Goal: Communication & Community: Ask a question

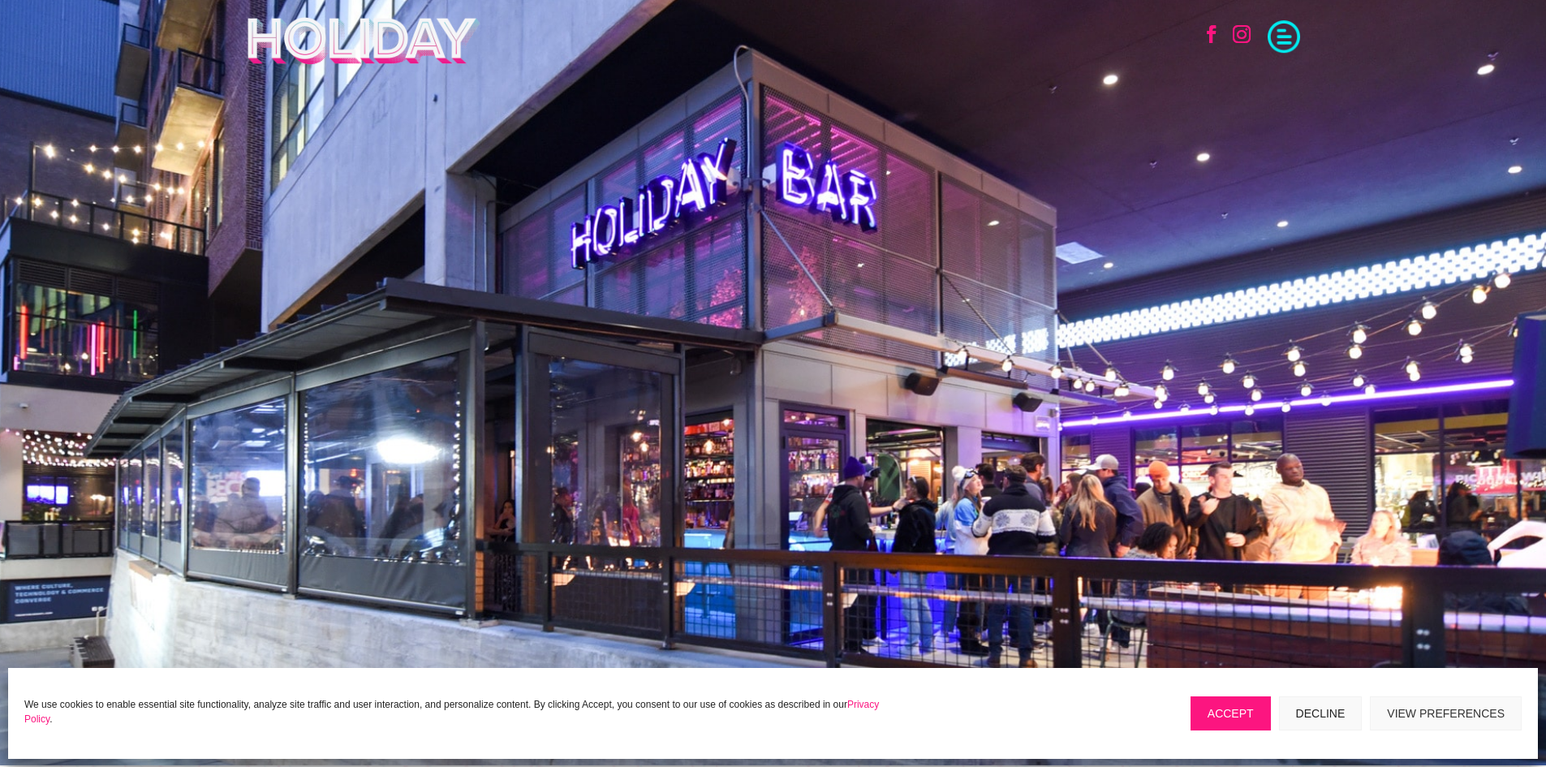
click at [1225, 707] on button "Accept" at bounding box center [1230, 713] width 80 height 34
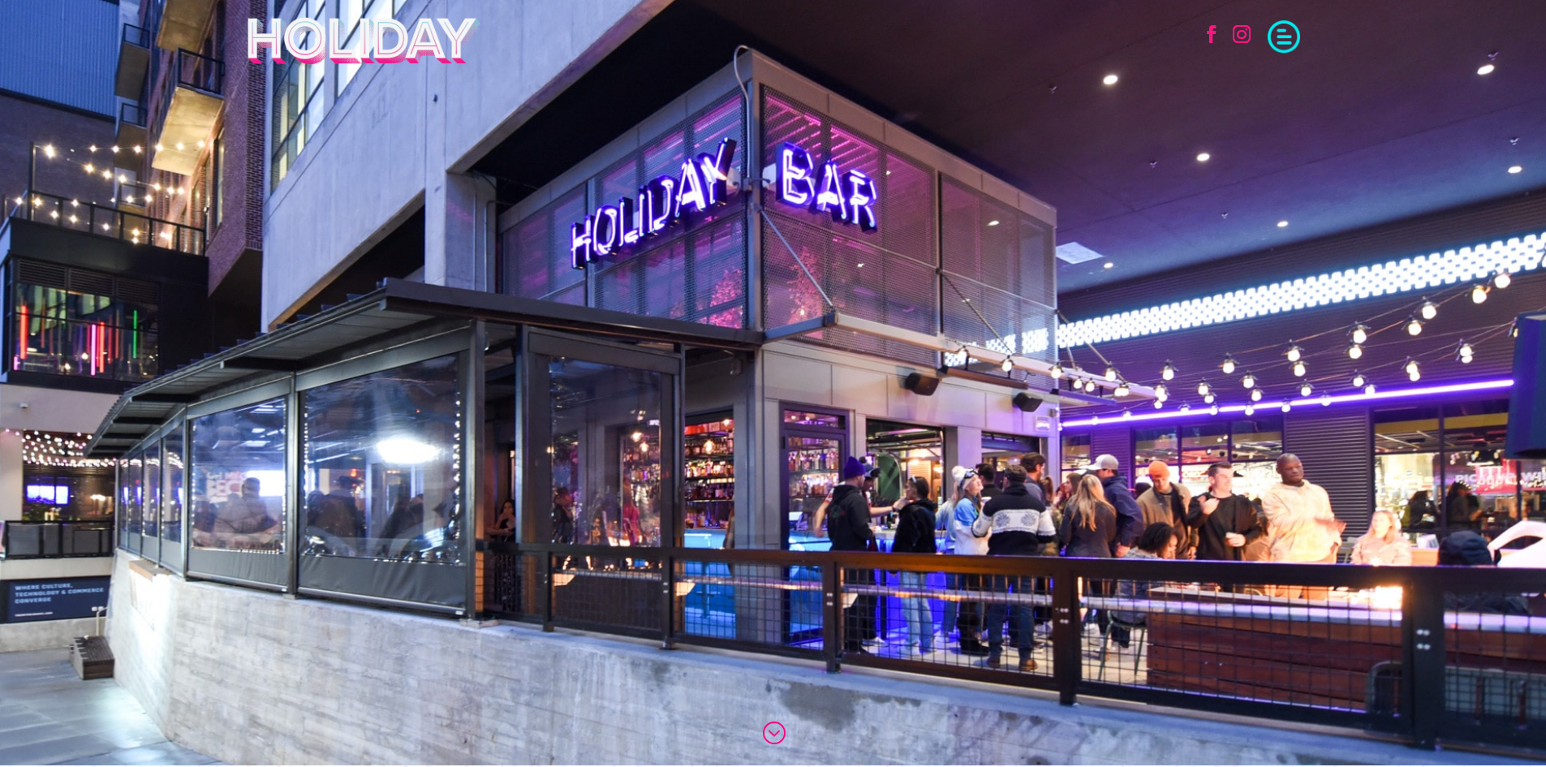
click at [1288, 36] on span at bounding box center [1283, 35] width 32 height 32
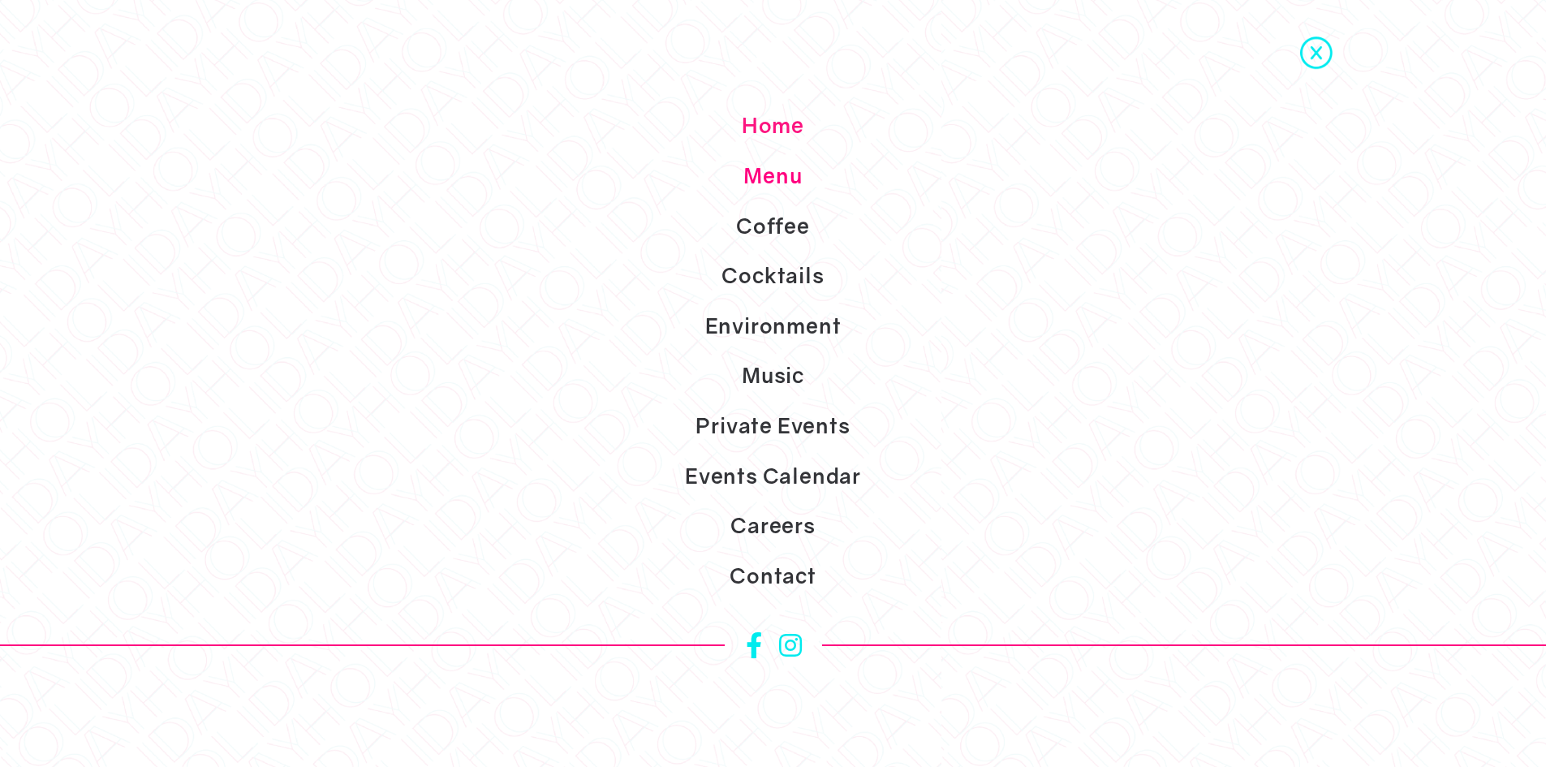
click at [767, 173] on link "Menu" at bounding box center [773, 176] width 1546 height 50
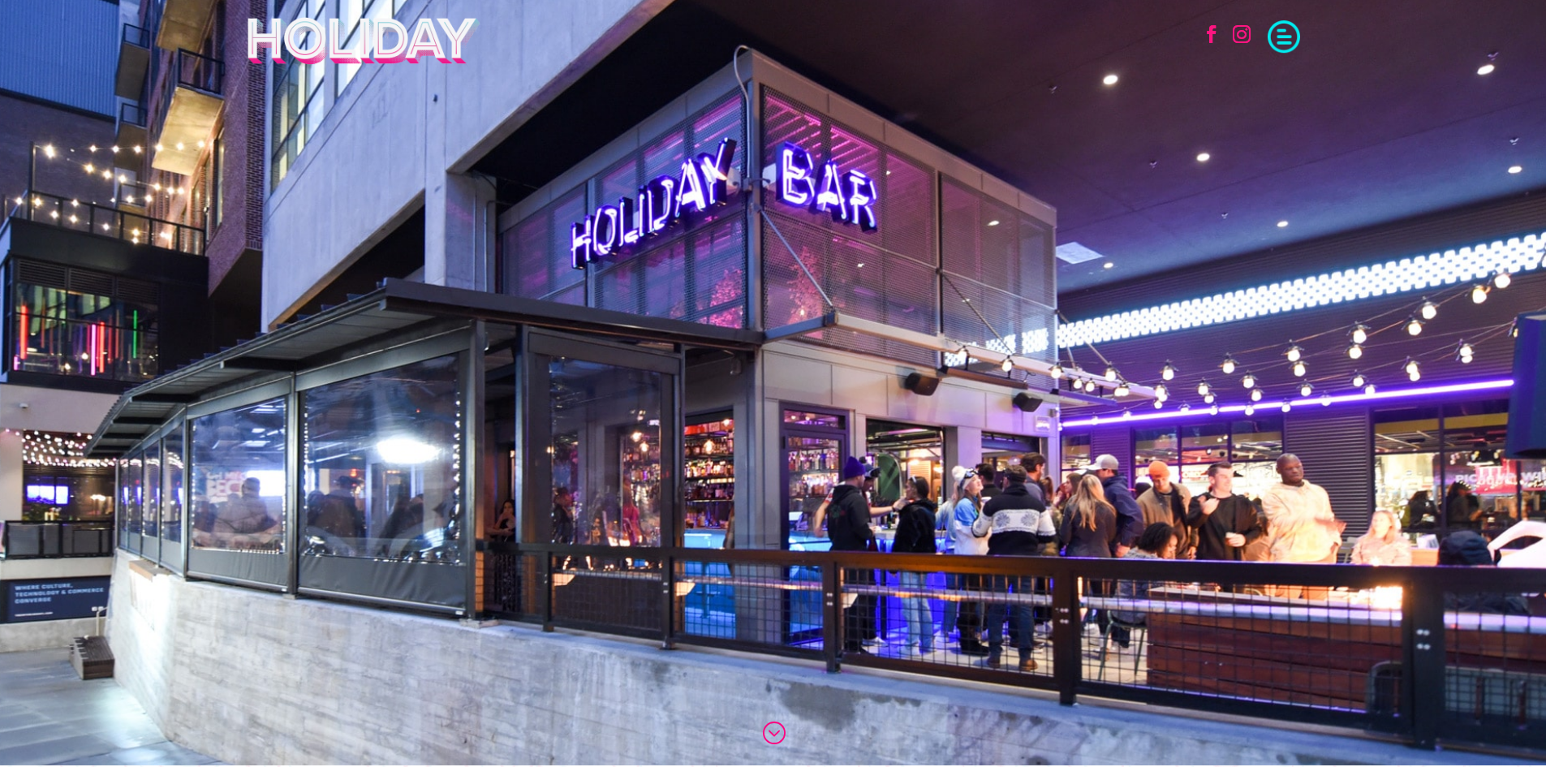
click at [1287, 38] on span at bounding box center [1283, 35] width 32 height 32
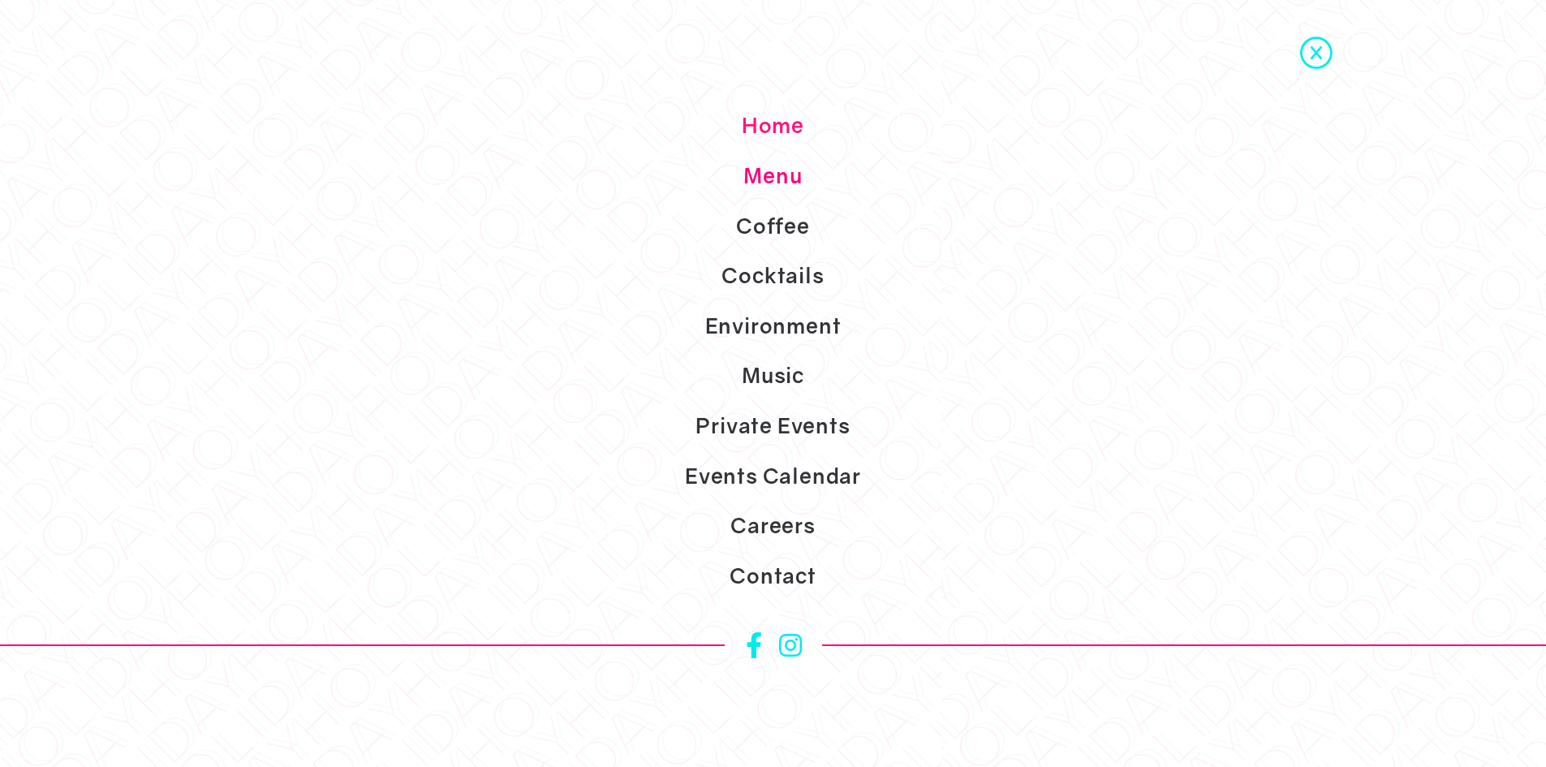
click at [774, 174] on link "Menu" at bounding box center [773, 176] width 1546 height 50
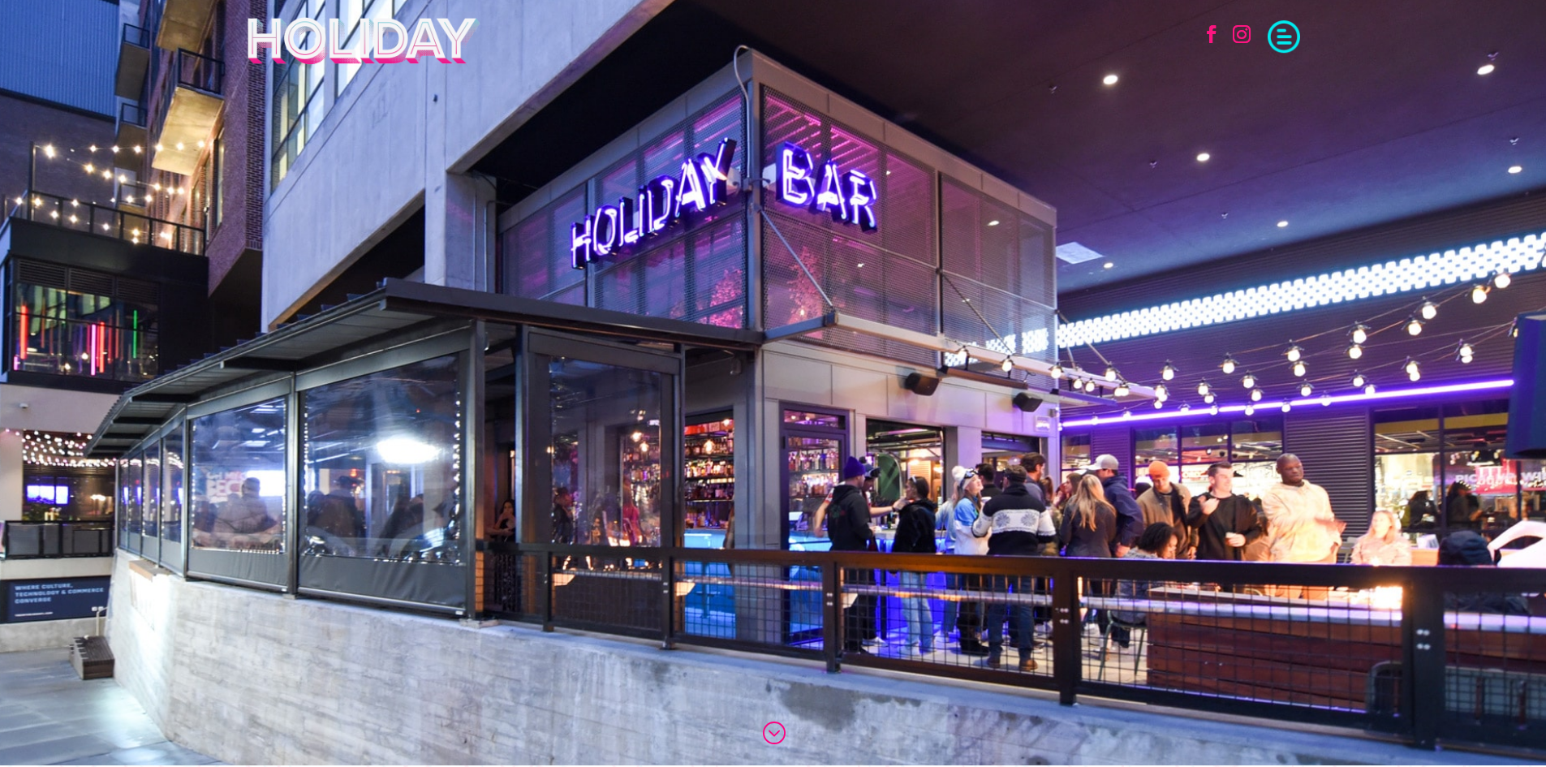
click at [1283, 36] on span at bounding box center [1283, 35] width 32 height 32
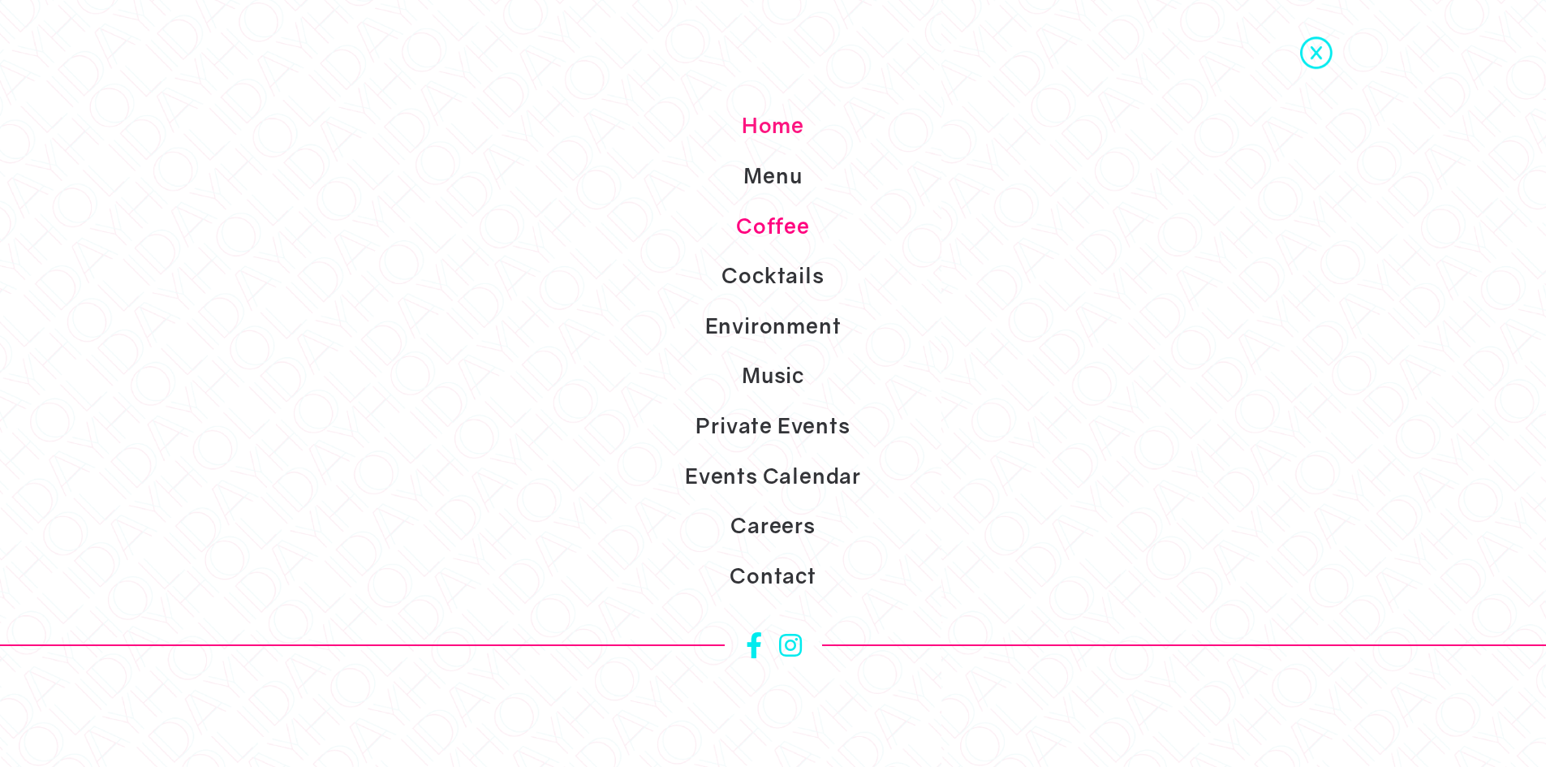
click at [790, 228] on link "Coffee" at bounding box center [773, 226] width 1546 height 50
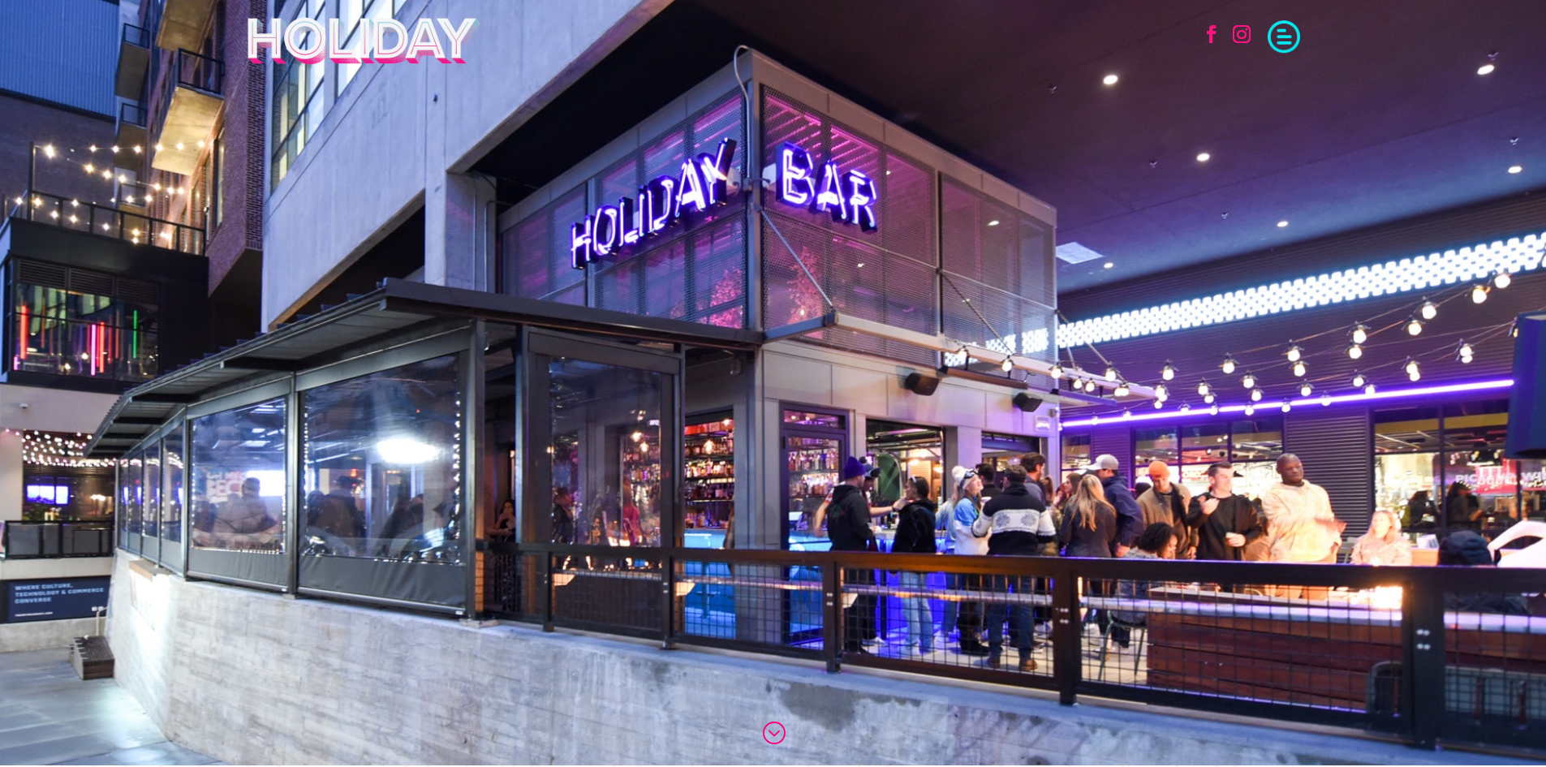
click at [1273, 37] on span at bounding box center [1283, 35] width 32 height 32
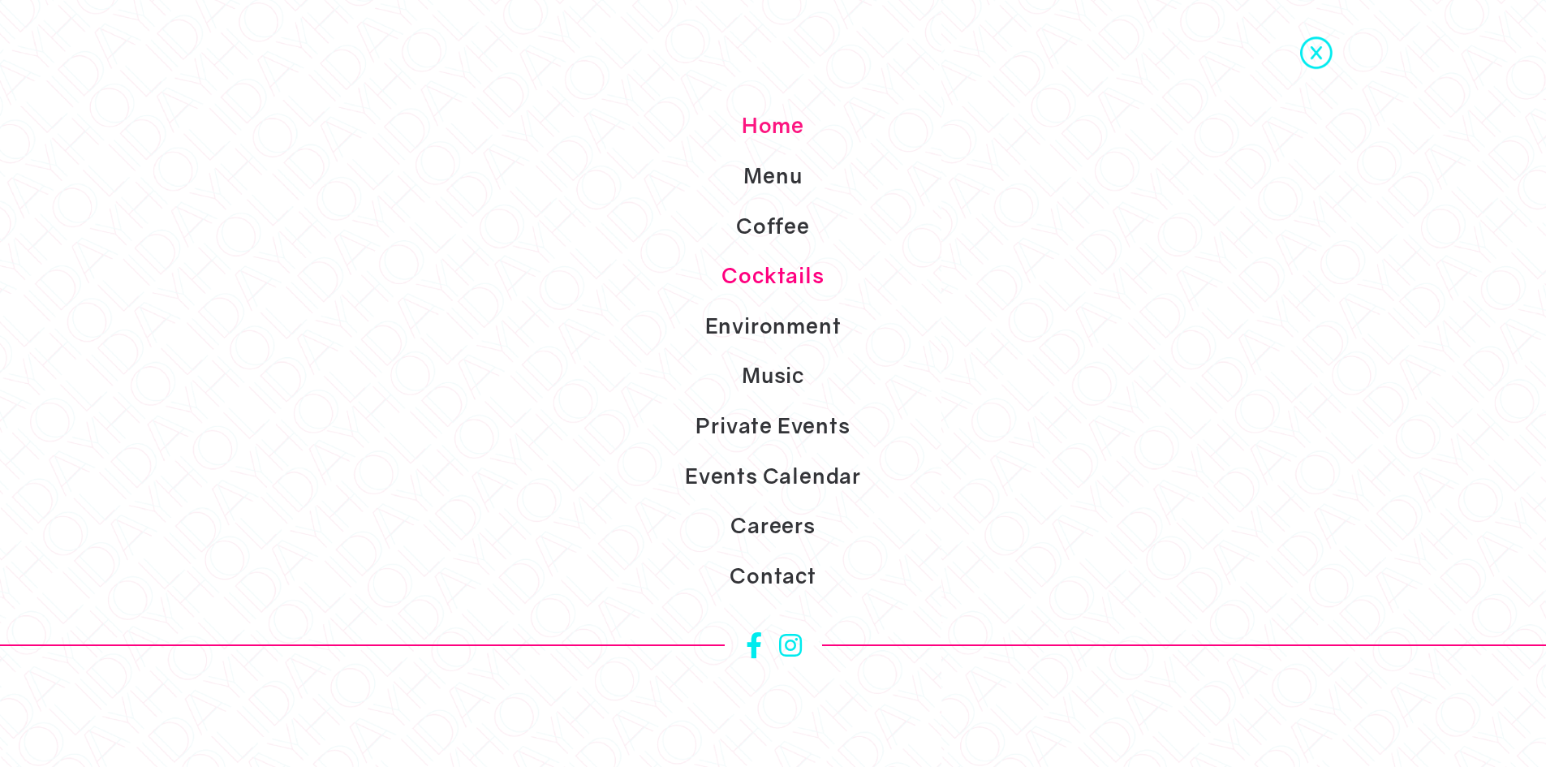
click at [792, 279] on link "Cocktails" at bounding box center [773, 276] width 1546 height 50
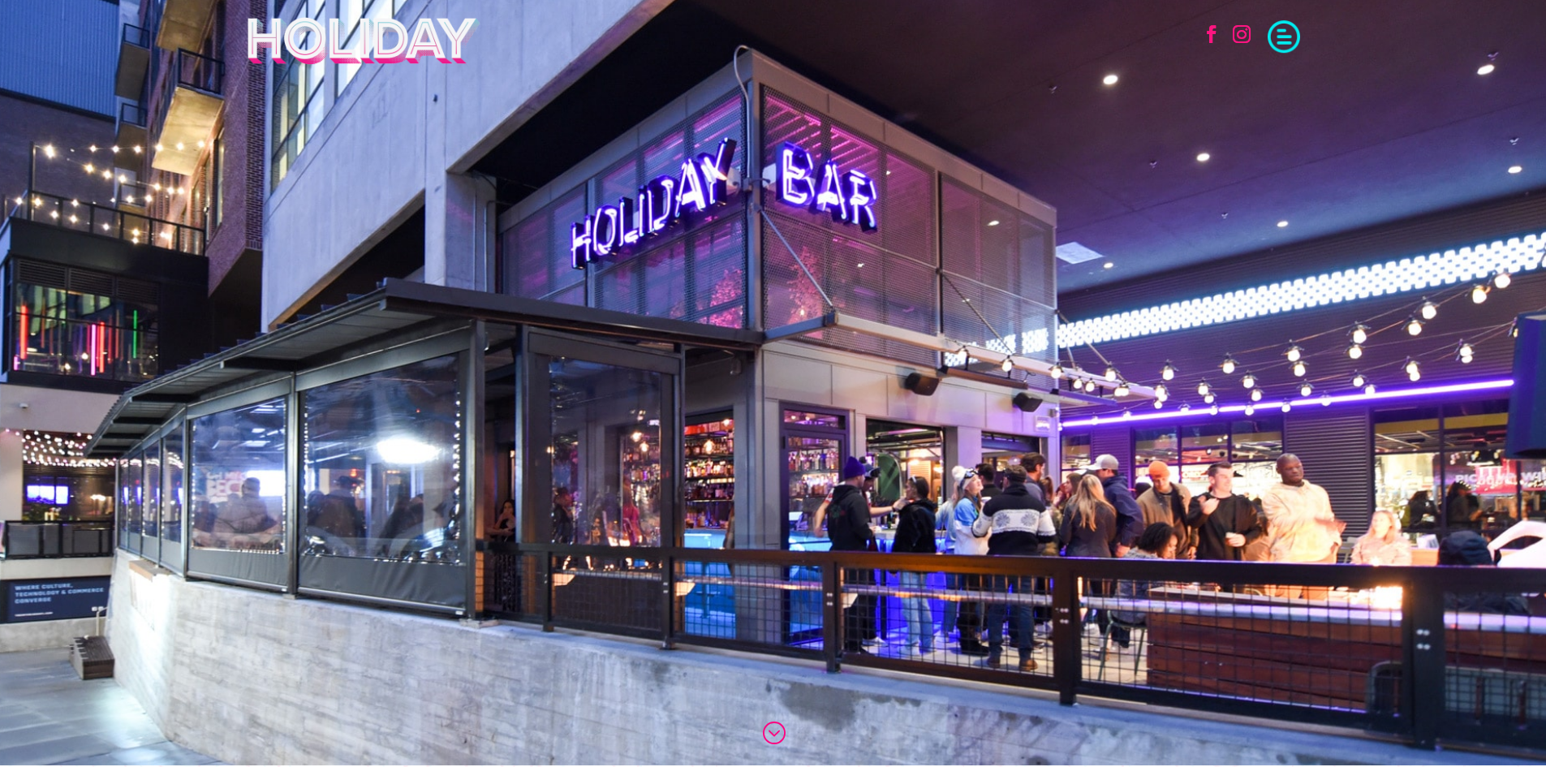
click at [1288, 33] on span at bounding box center [1283, 35] width 32 height 32
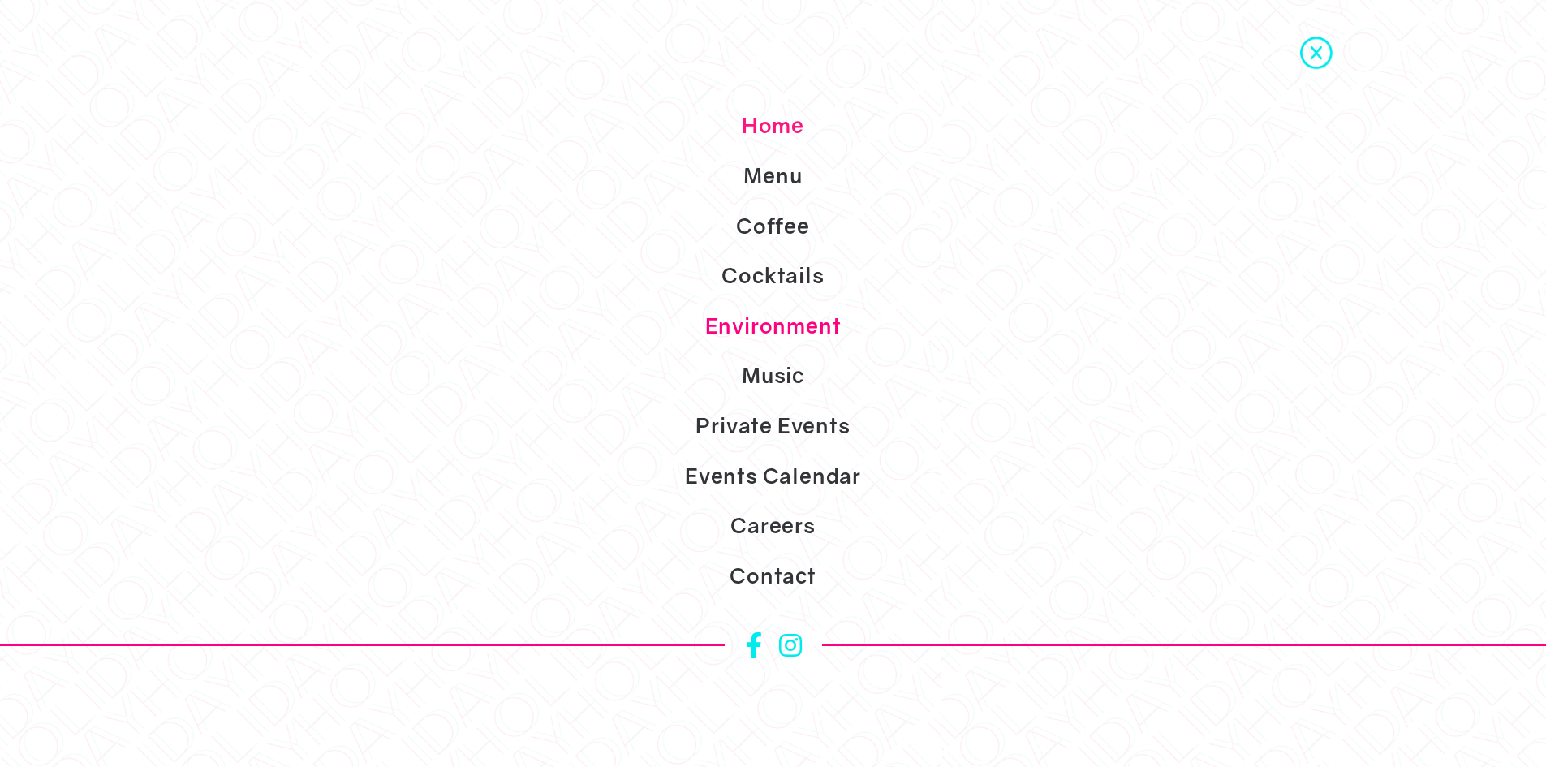
click at [755, 322] on link "Environment" at bounding box center [773, 326] width 1546 height 50
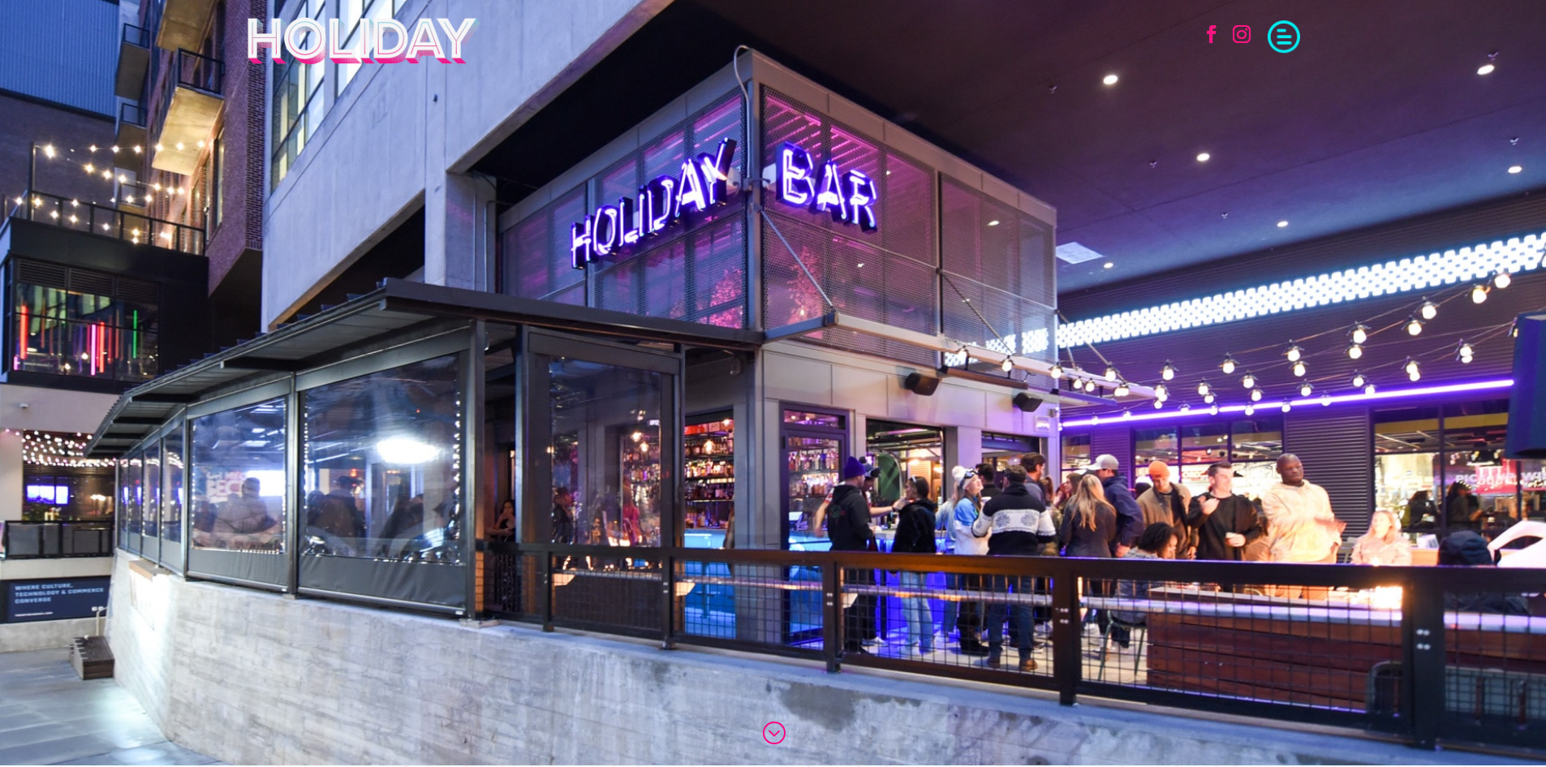
click at [1287, 41] on span at bounding box center [1283, 35] width 32 height 32
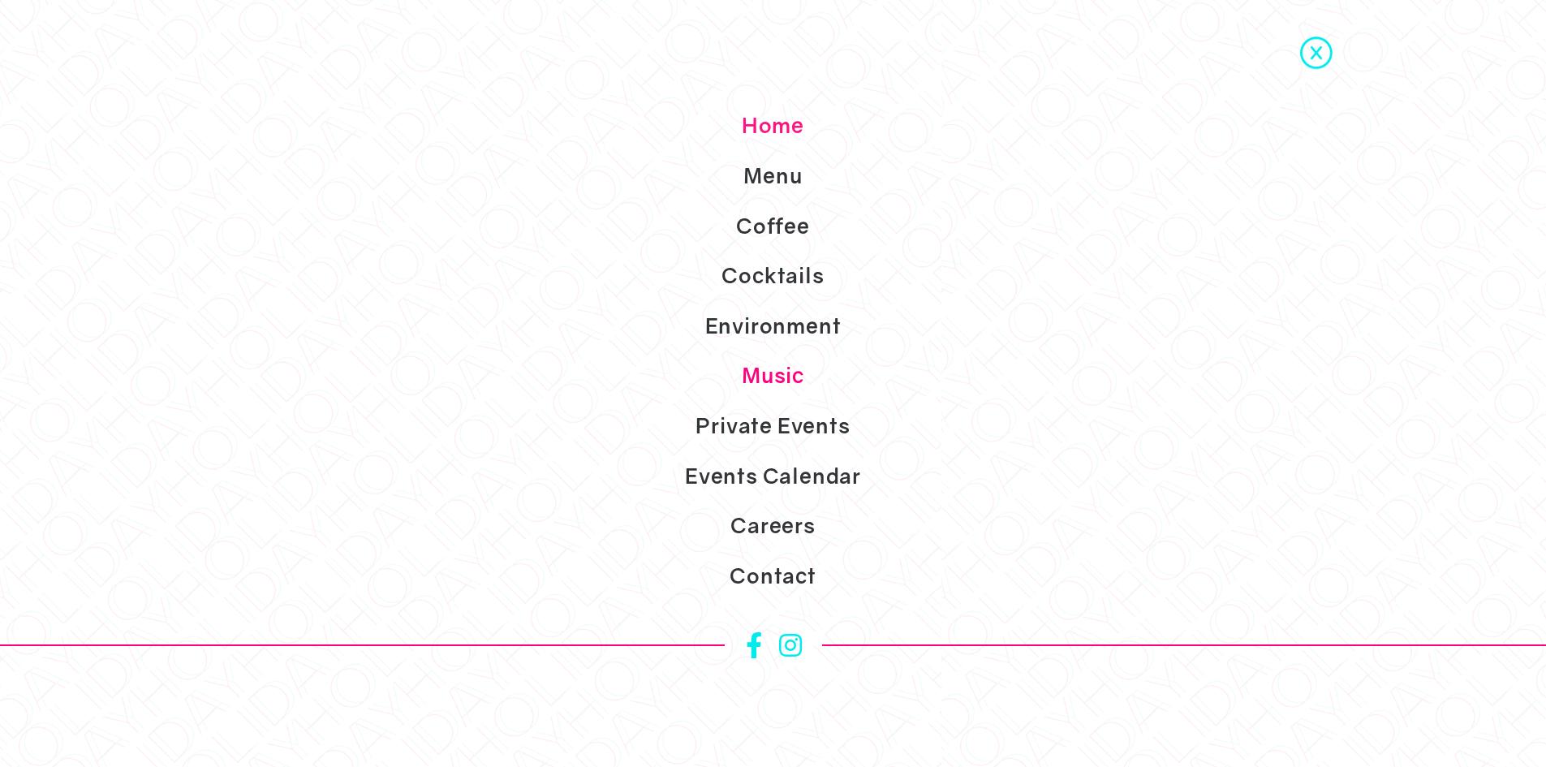
click at [763, 372] on link "Music" at bounding box center [773, 375] width 1546 height 50
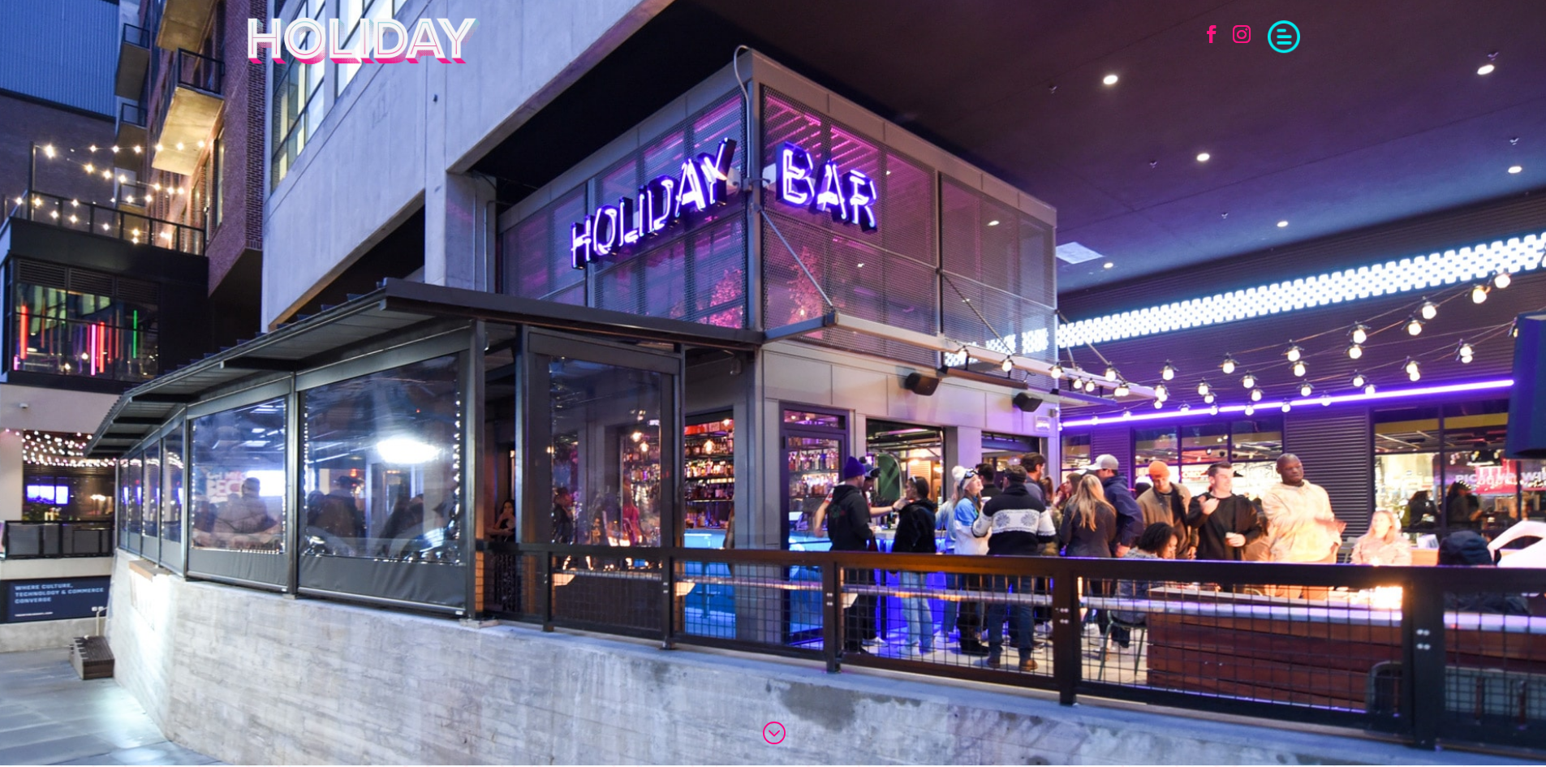
click at [1277, 36] on span at bounding box center [1283, 35] width 32 height 32
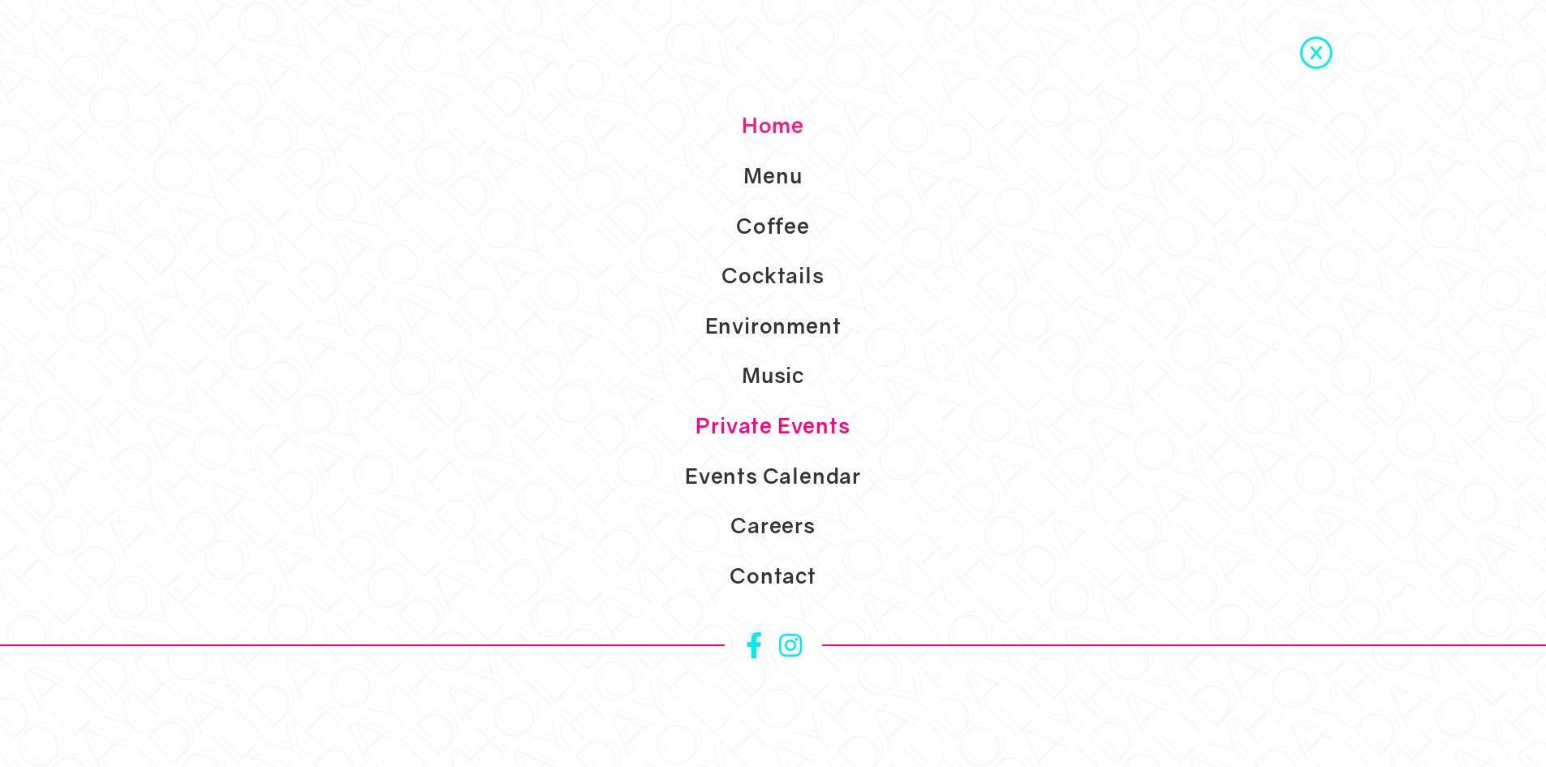
click at [772, 423] on link "Private Events" at bounding box center [773, 426] width 1546 height 50
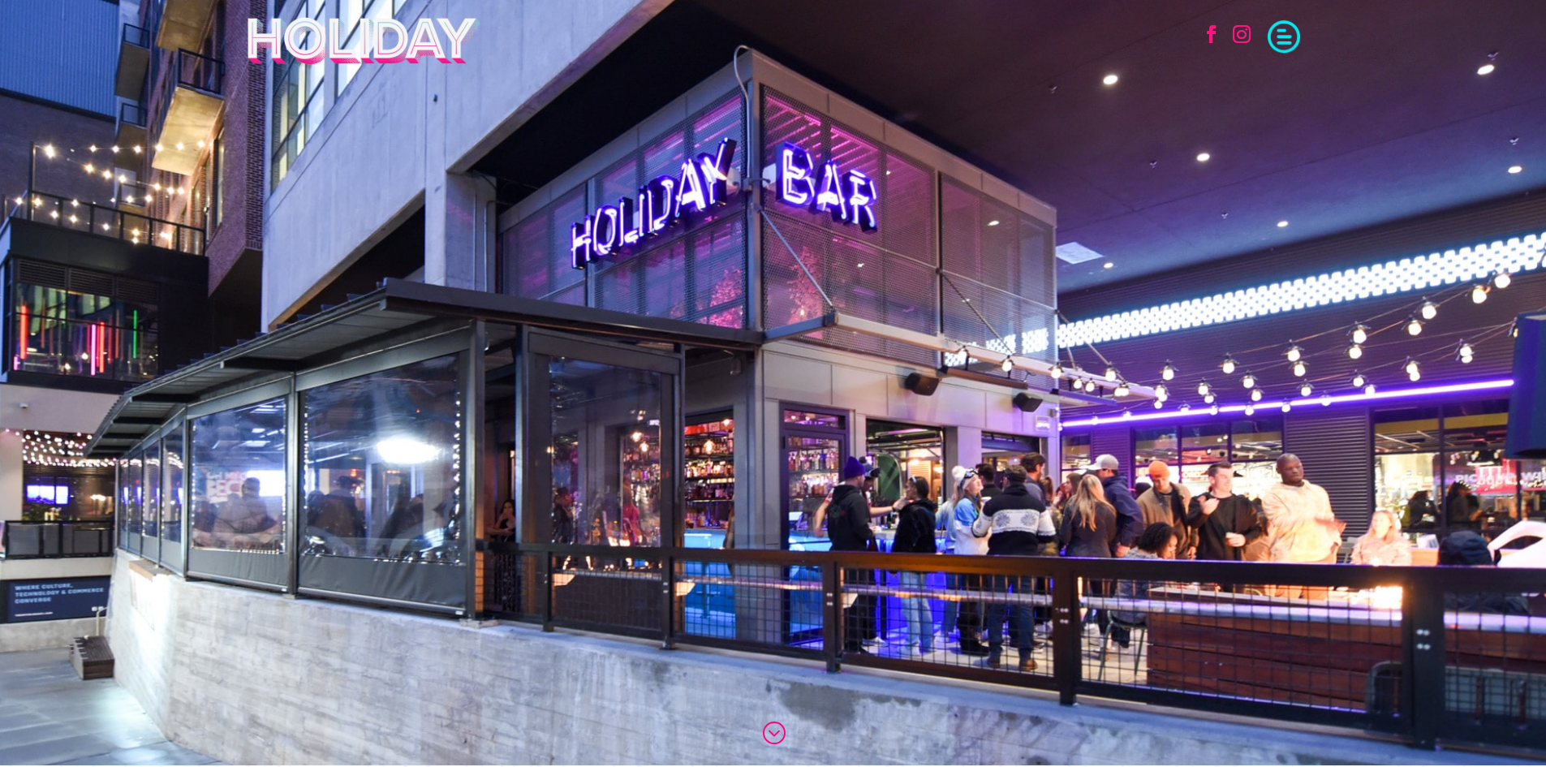
click at [1281, 39] on span at bounding box center [1283, 35] width 32 height 32
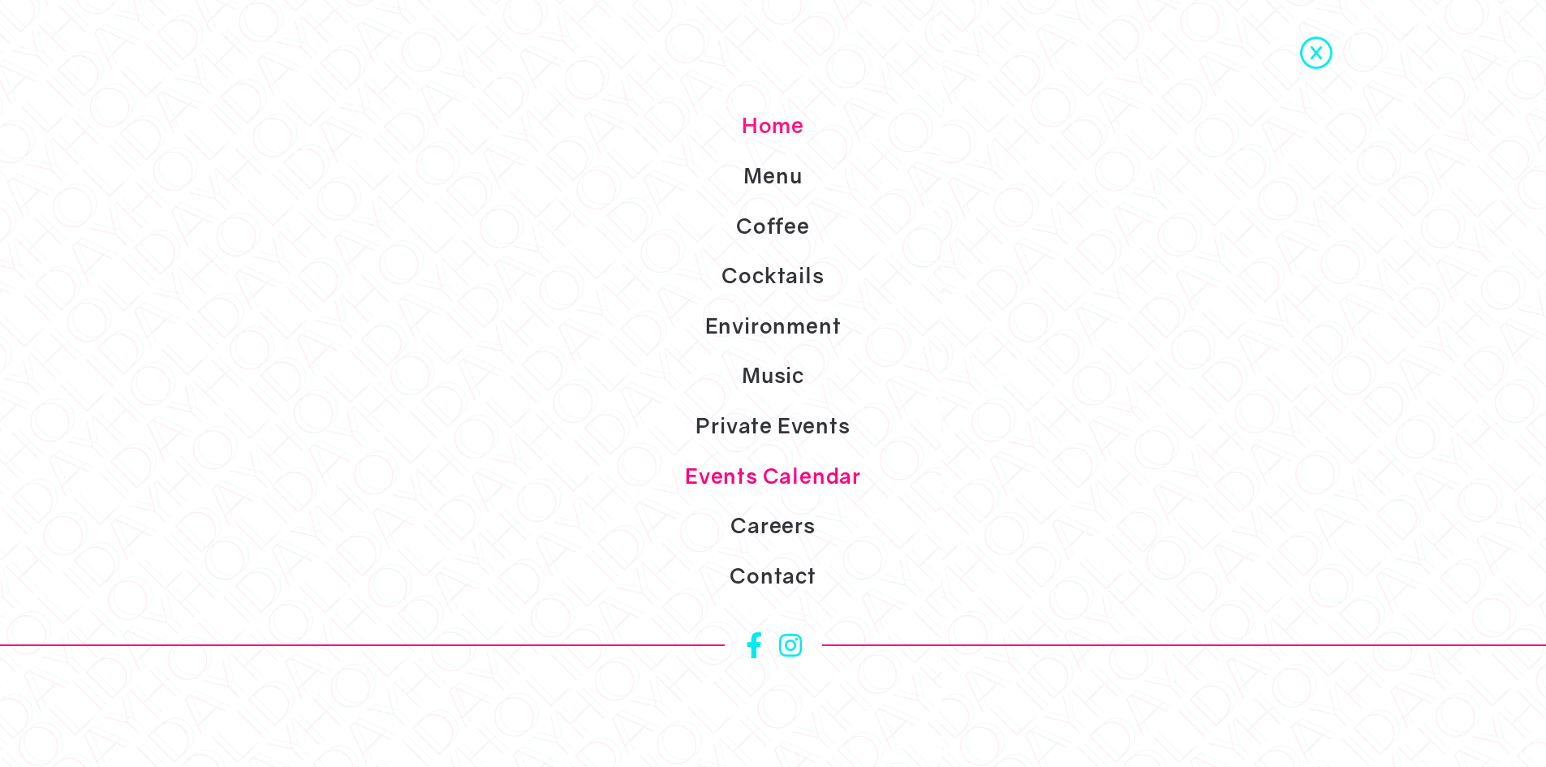
click at [753, 471] on link "Events Calendar" at bounding box center [773, 476] width 1546 height 50
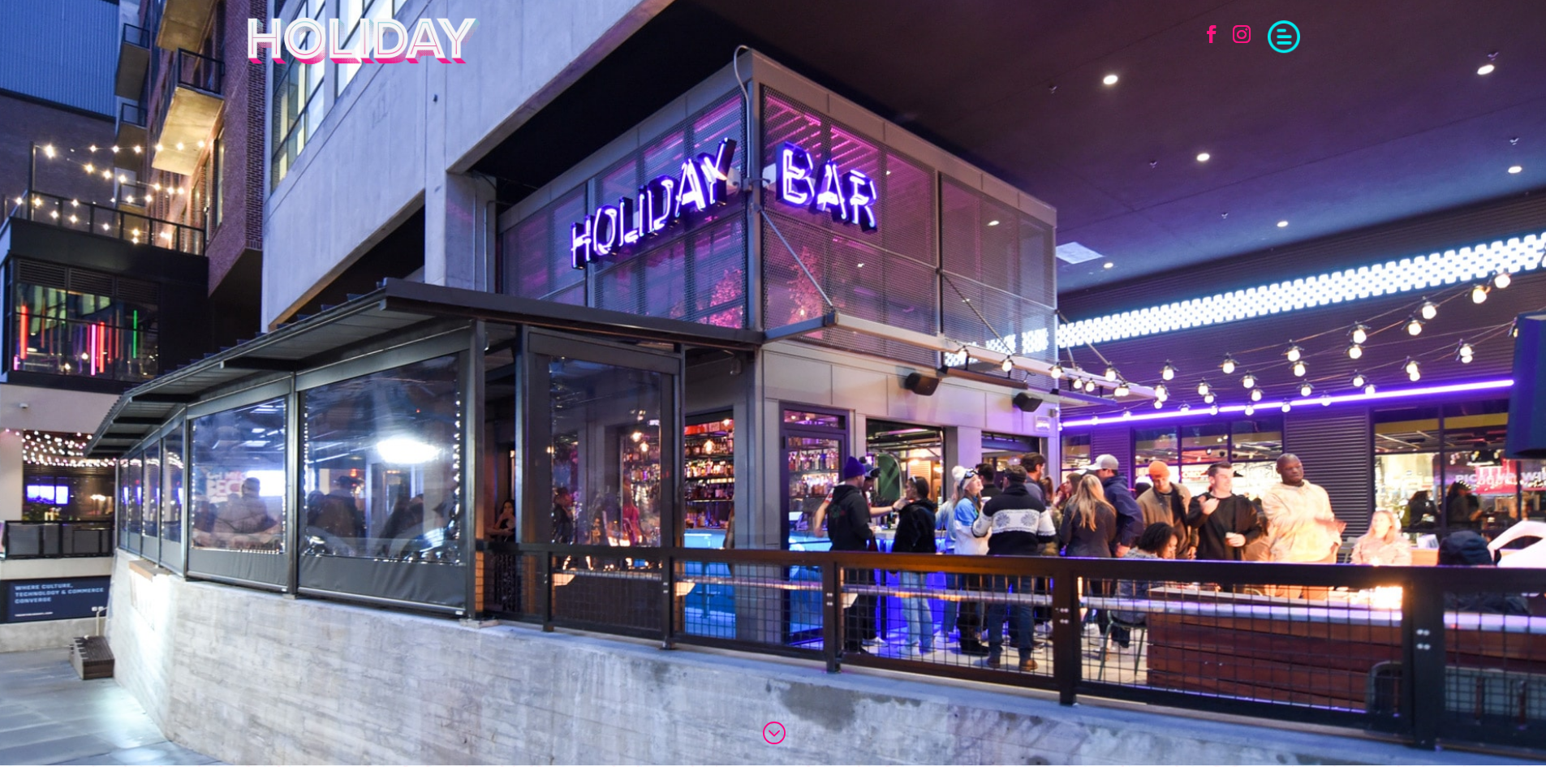
click at [1291, 47] on span at bounding box center [1283, 35] width 32 height 32
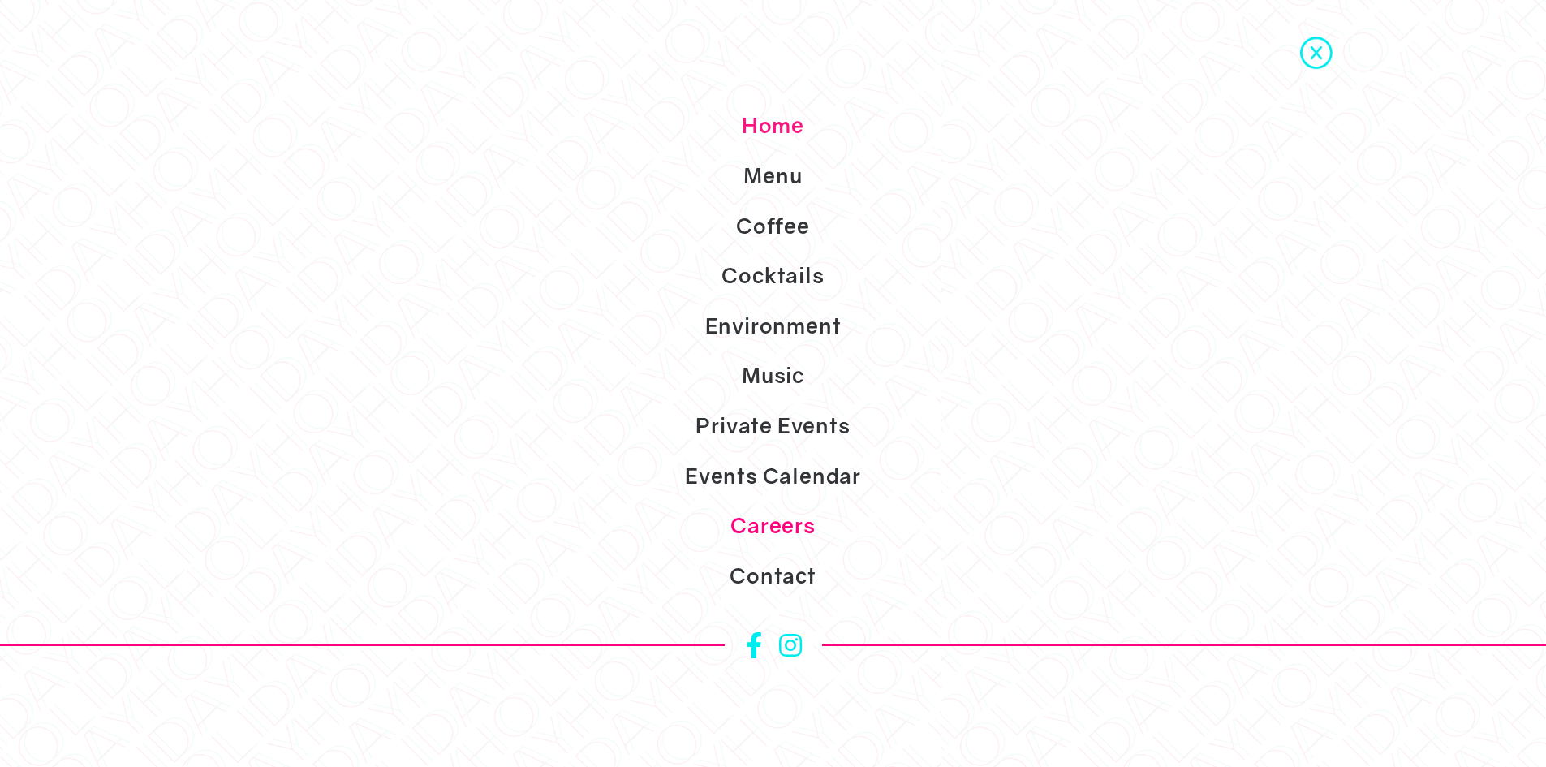
click at [789, 524] on link "Careers" at bounding box center [773, 526] width 1546 height 50
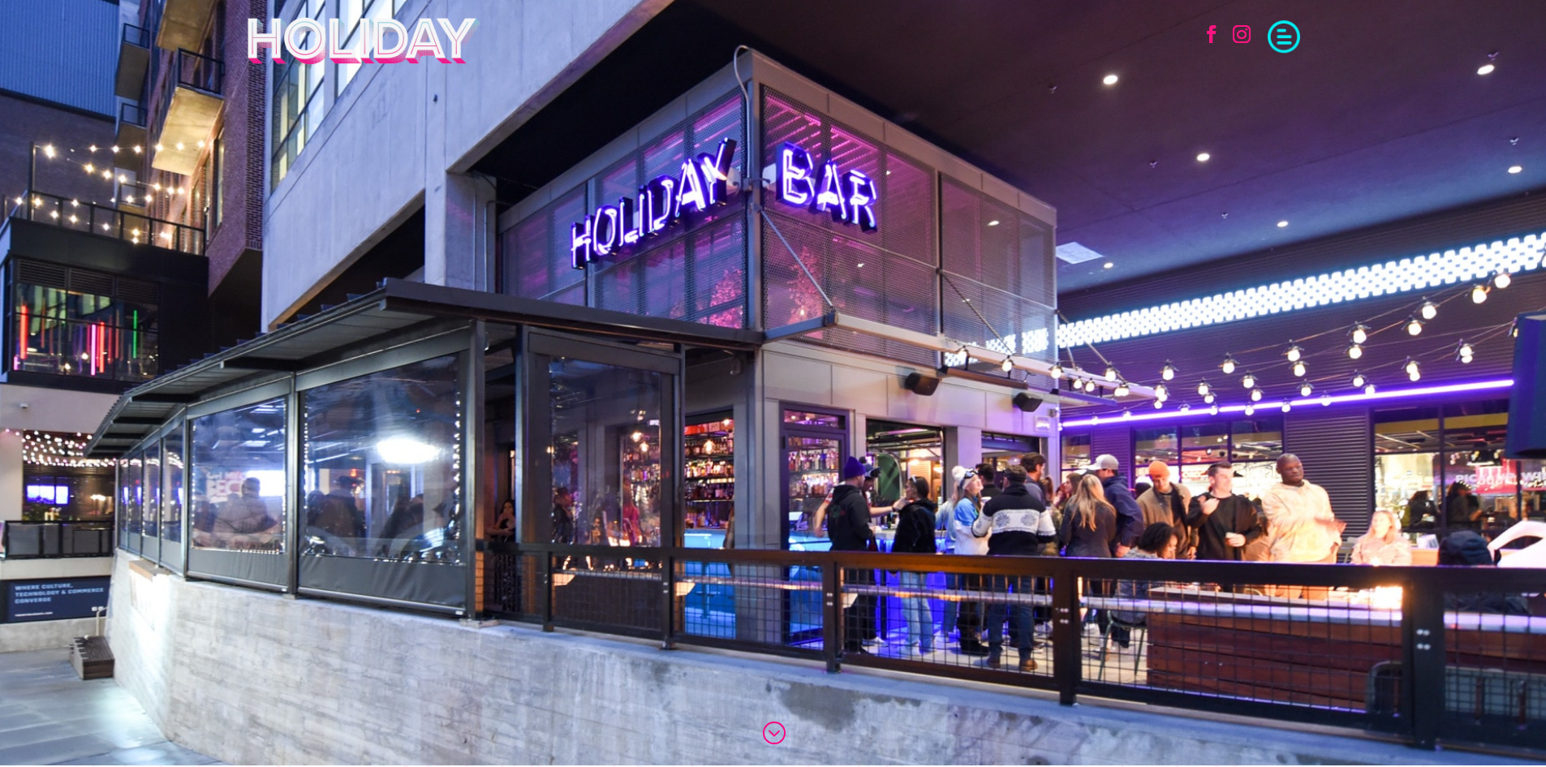
click at [1305, 41] on div "Follow Follow Home Menu Coffee Cocktails Environment Music Private Events Event…" at bounding box center [773, 40] width 1546 height 81
click at [1284, 40] on span at bounding box center [1283, 35] width 32 height 32
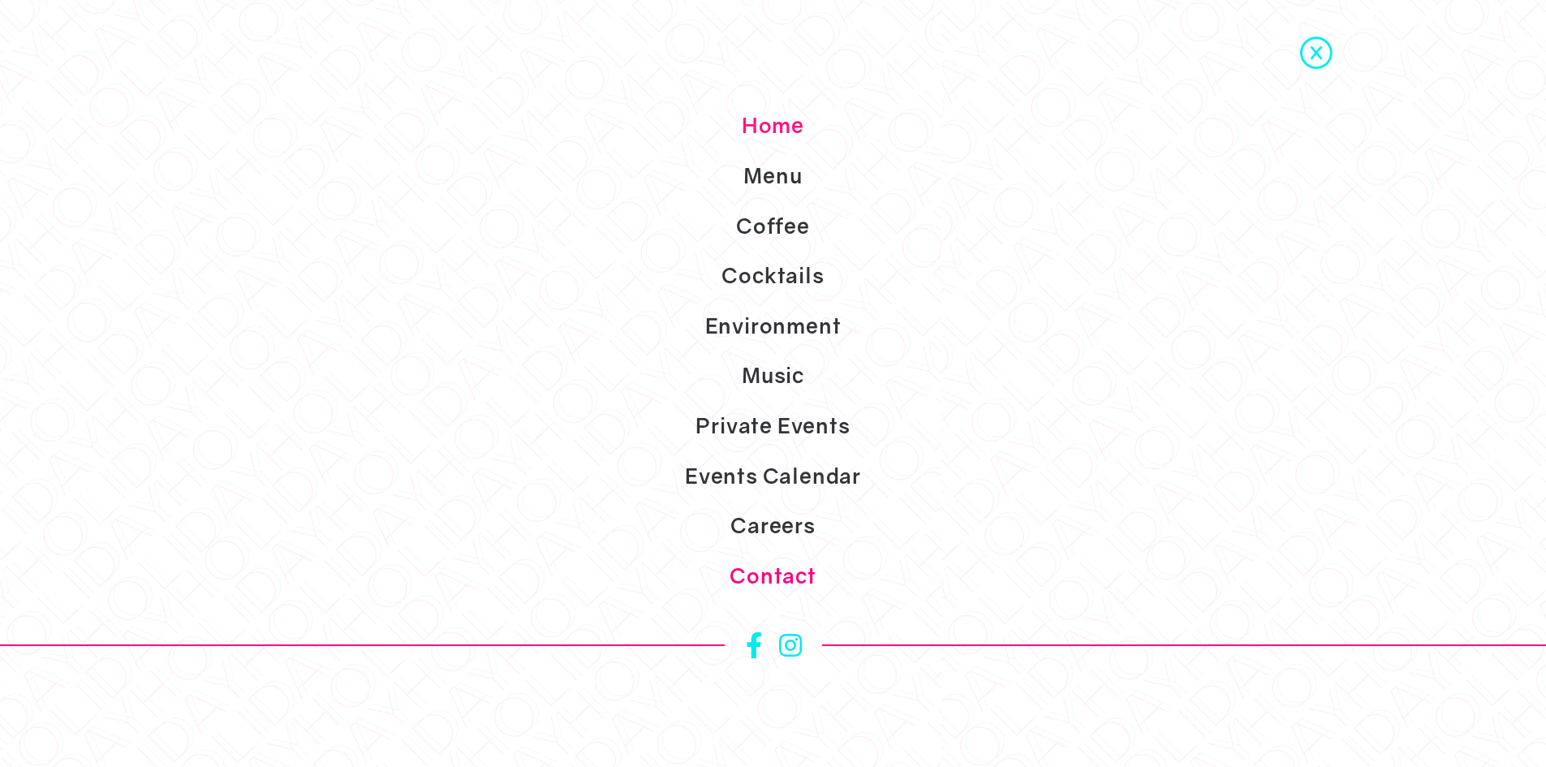
click at [772, 580] on link "Contact" at bounding box center [773, 576] width 1546 height 50
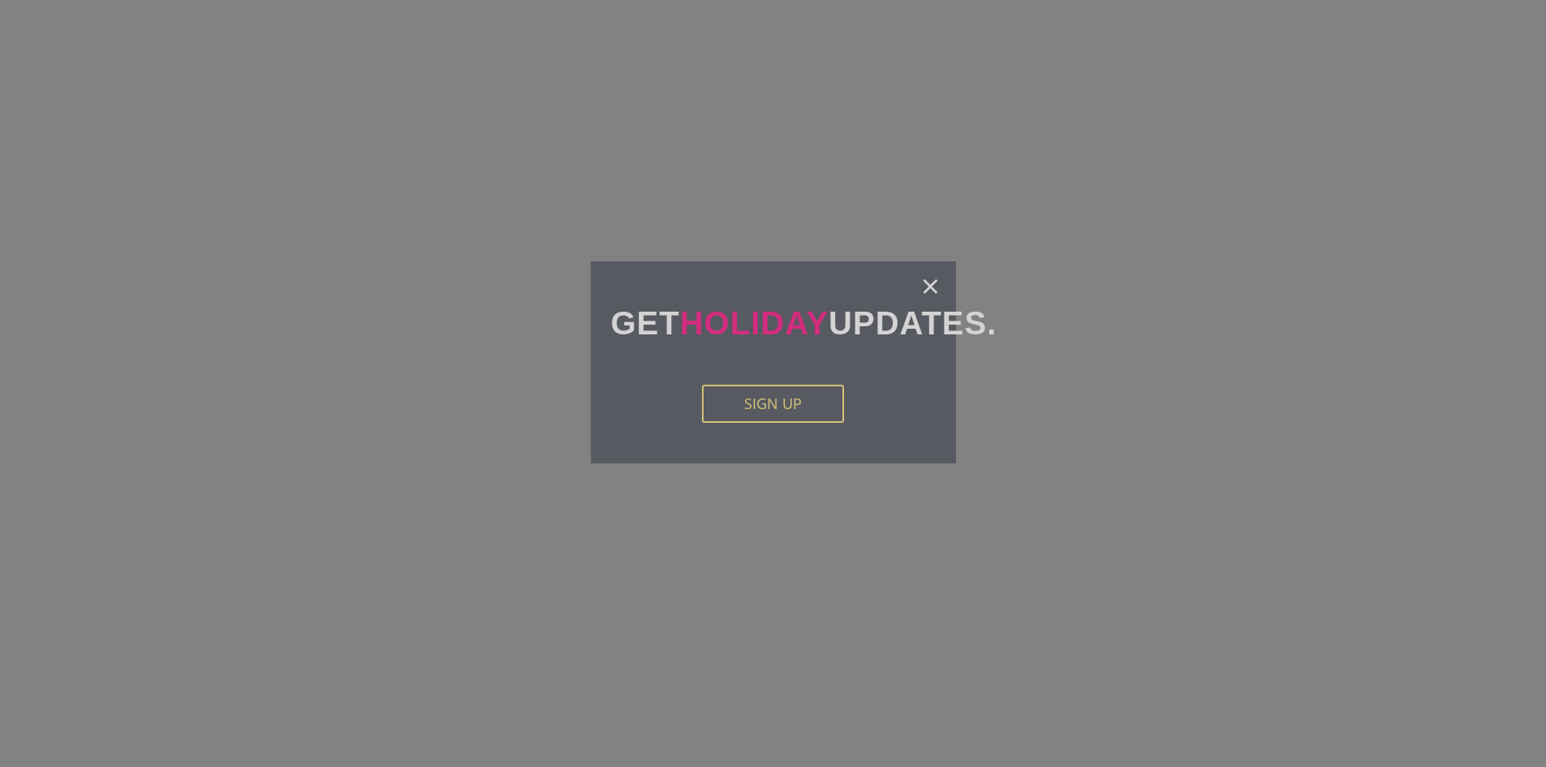
scroll to position [2515, 0]
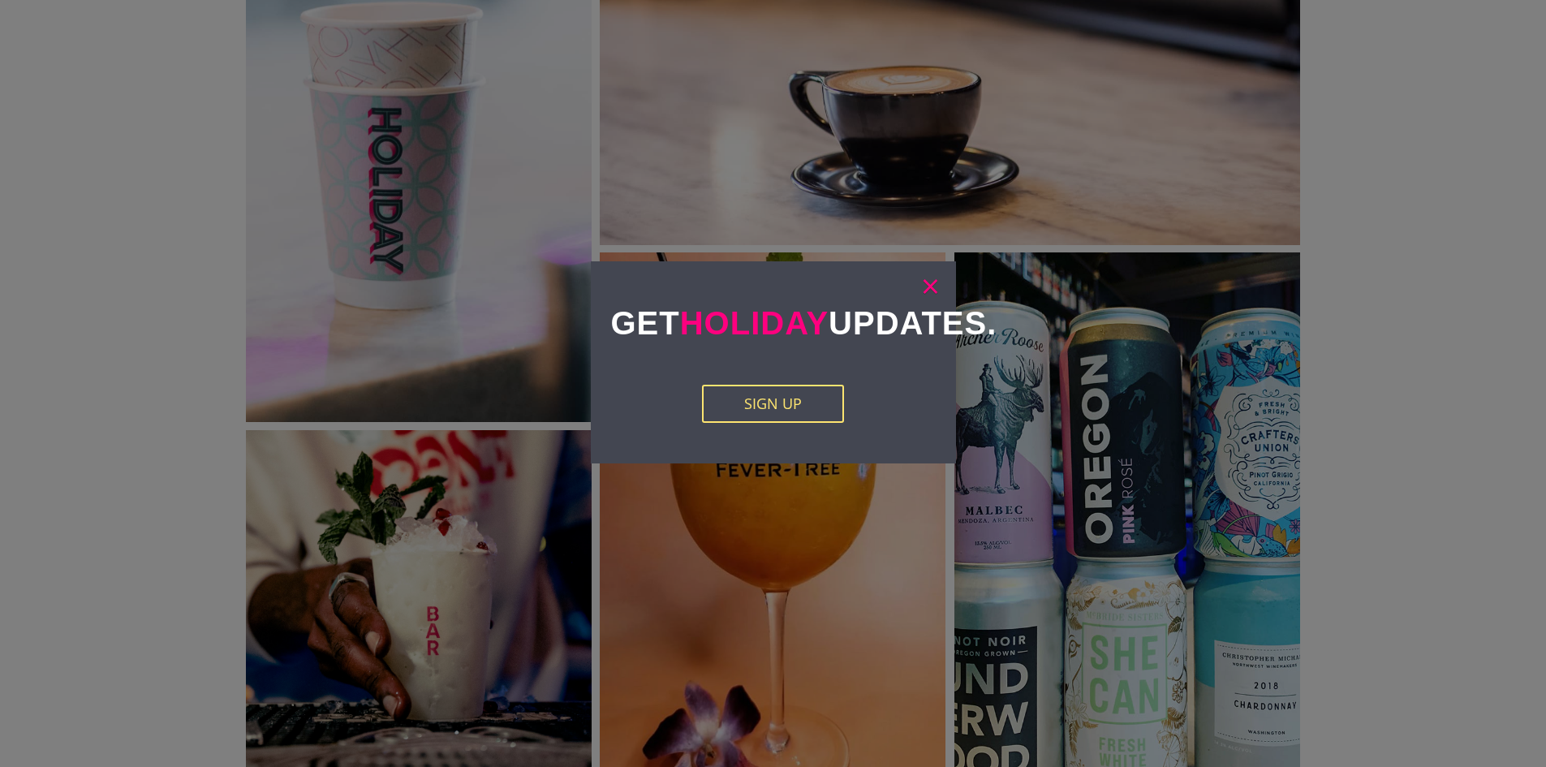
click at [932, 293] on link "×" at bounding box center [930, 285] width 19 height 16
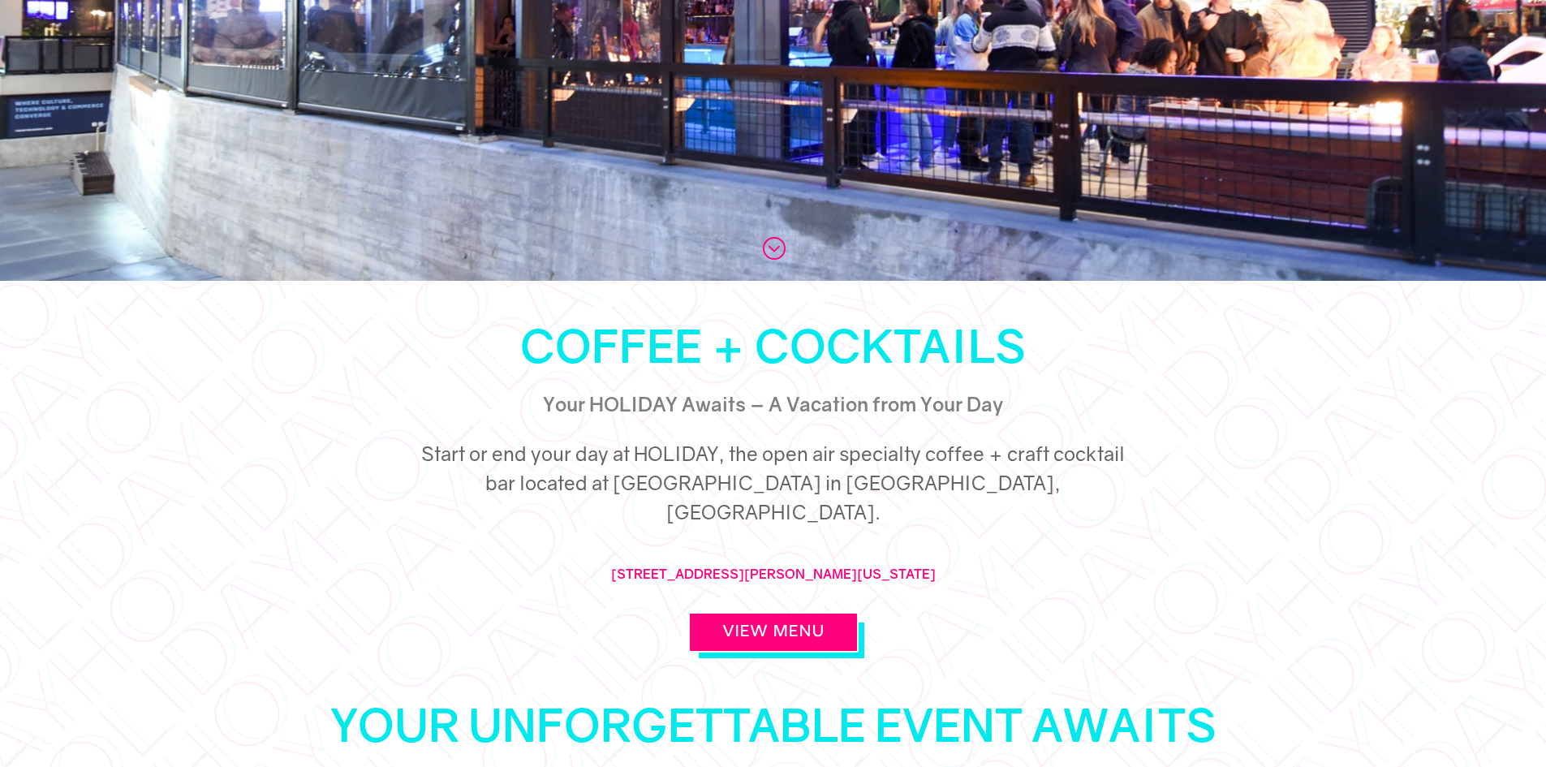
scroll to position [0, 0]
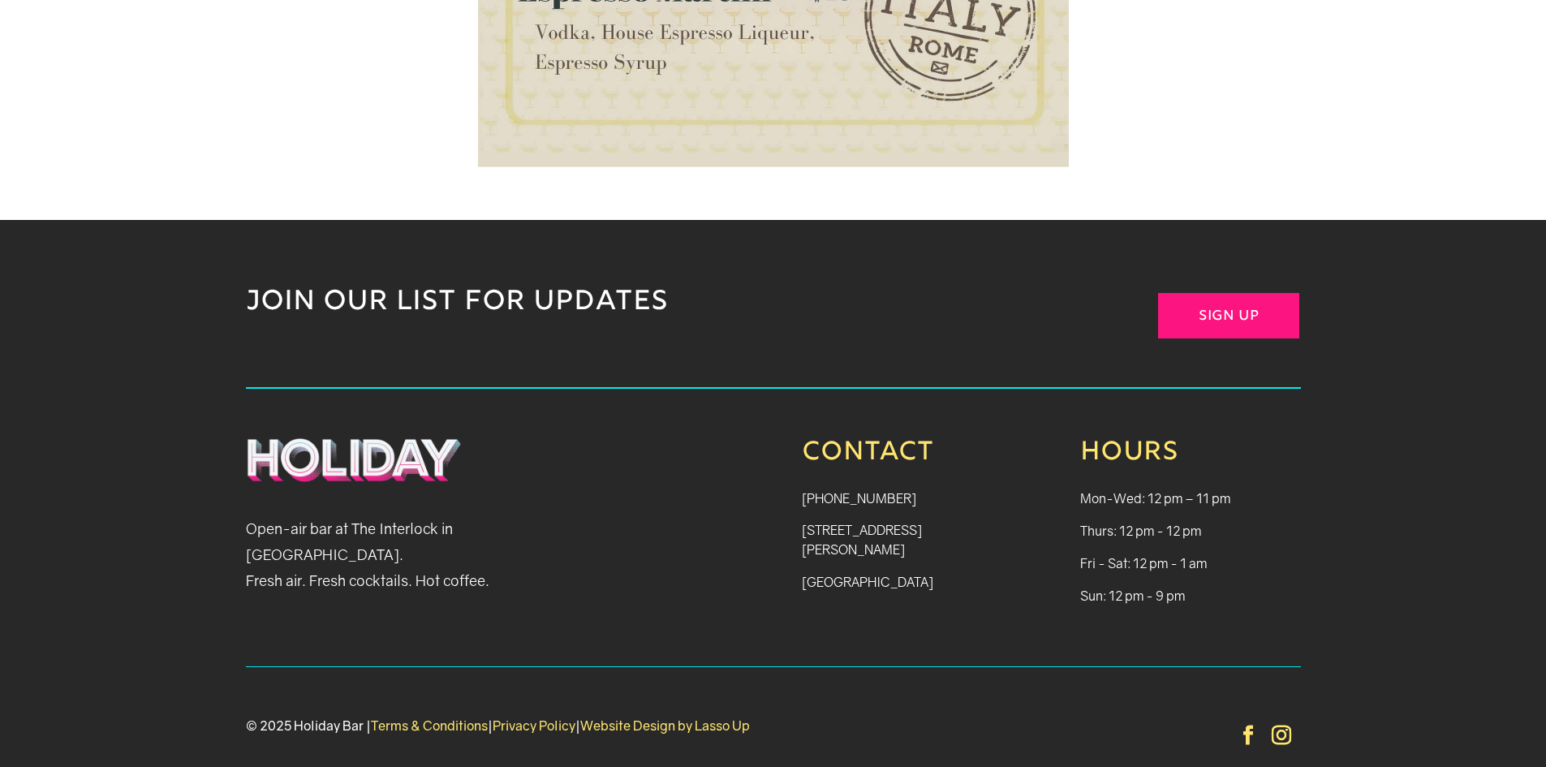
scroll to position [1864, 0]
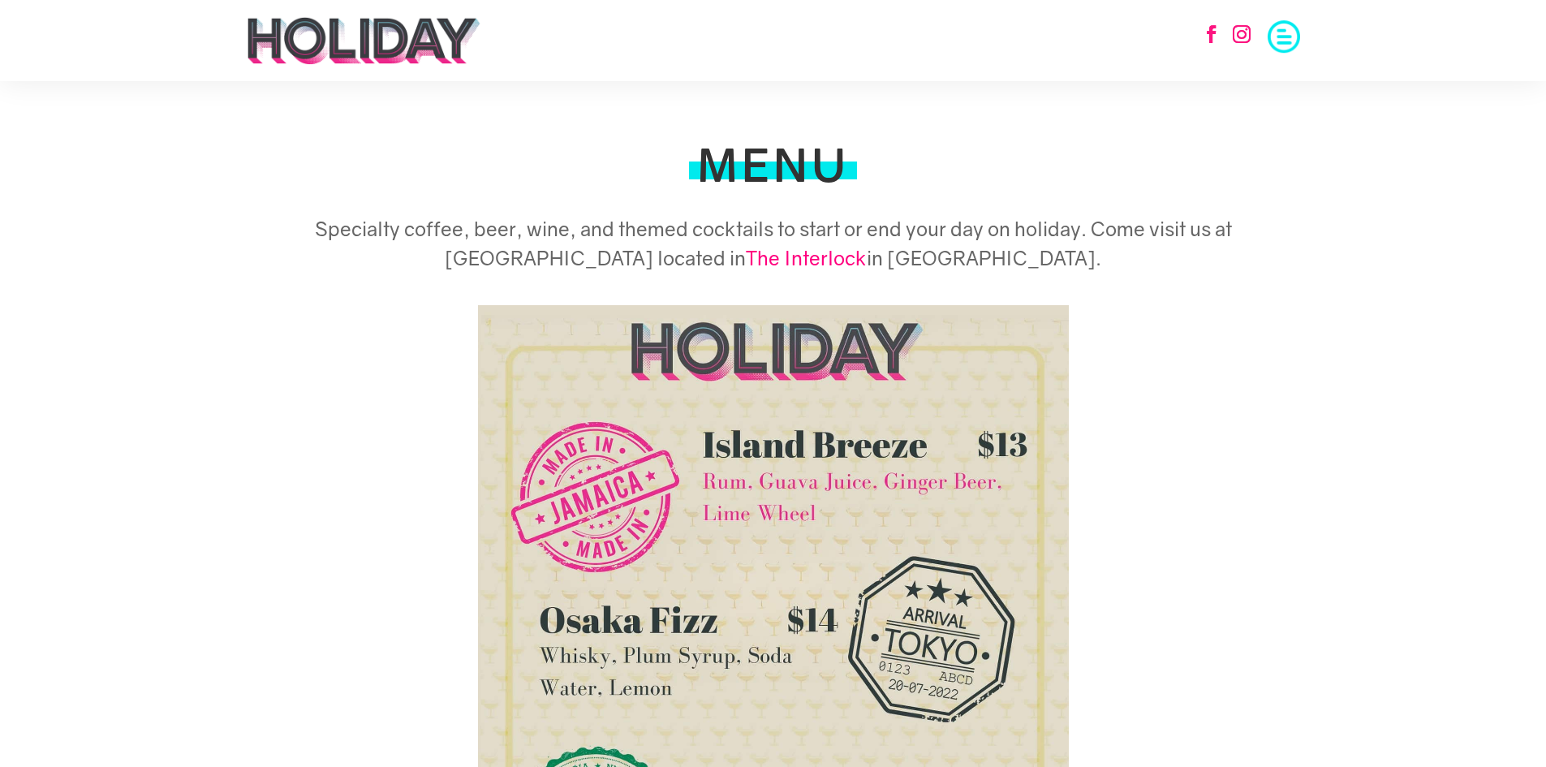
click at [1286, 42] on span at bounding box center [1283, 35] width 32 height 32
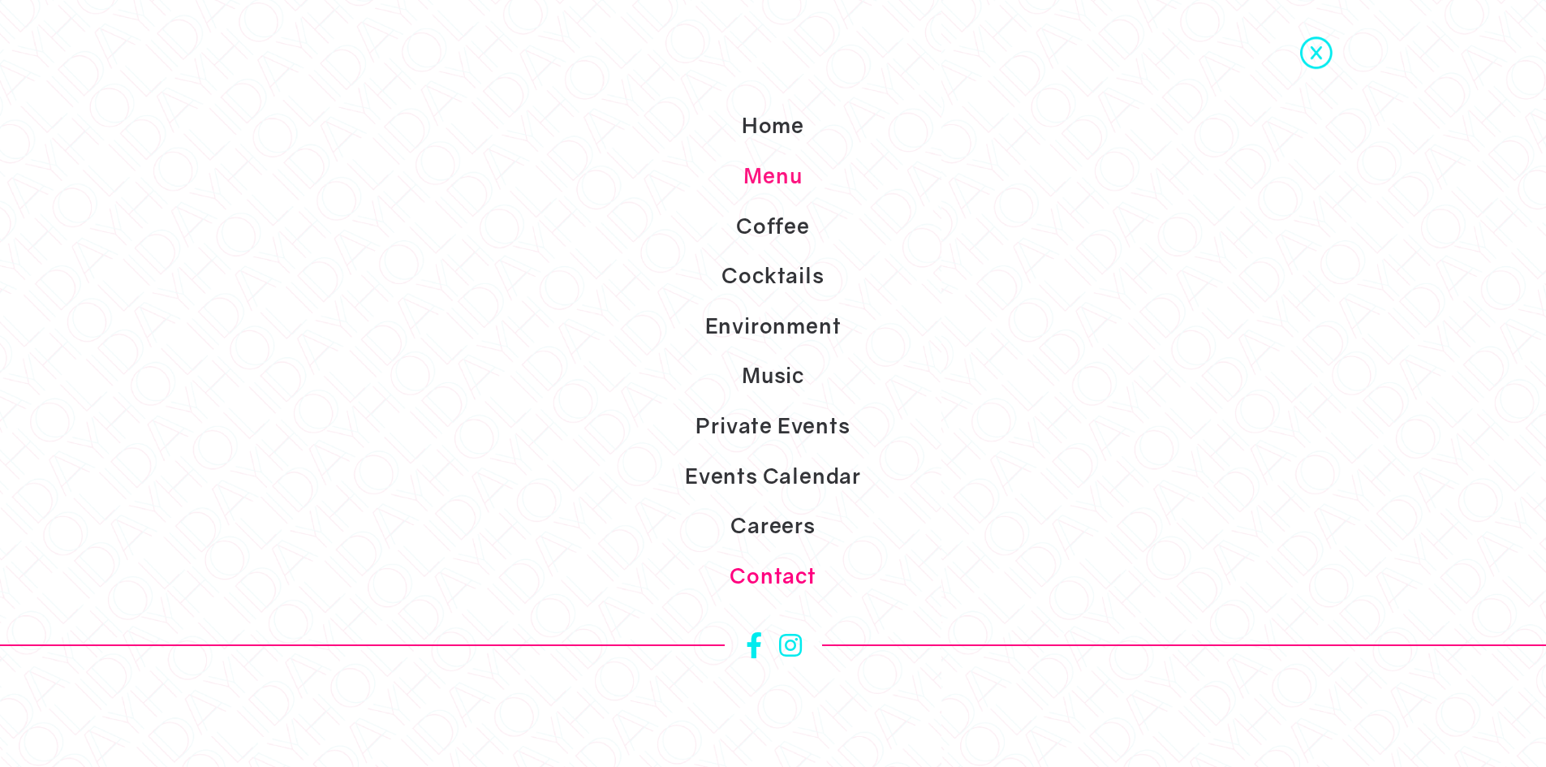
click at [757, 566] on link "Contact" at bounding box center [773, 576] width 1546 height 50
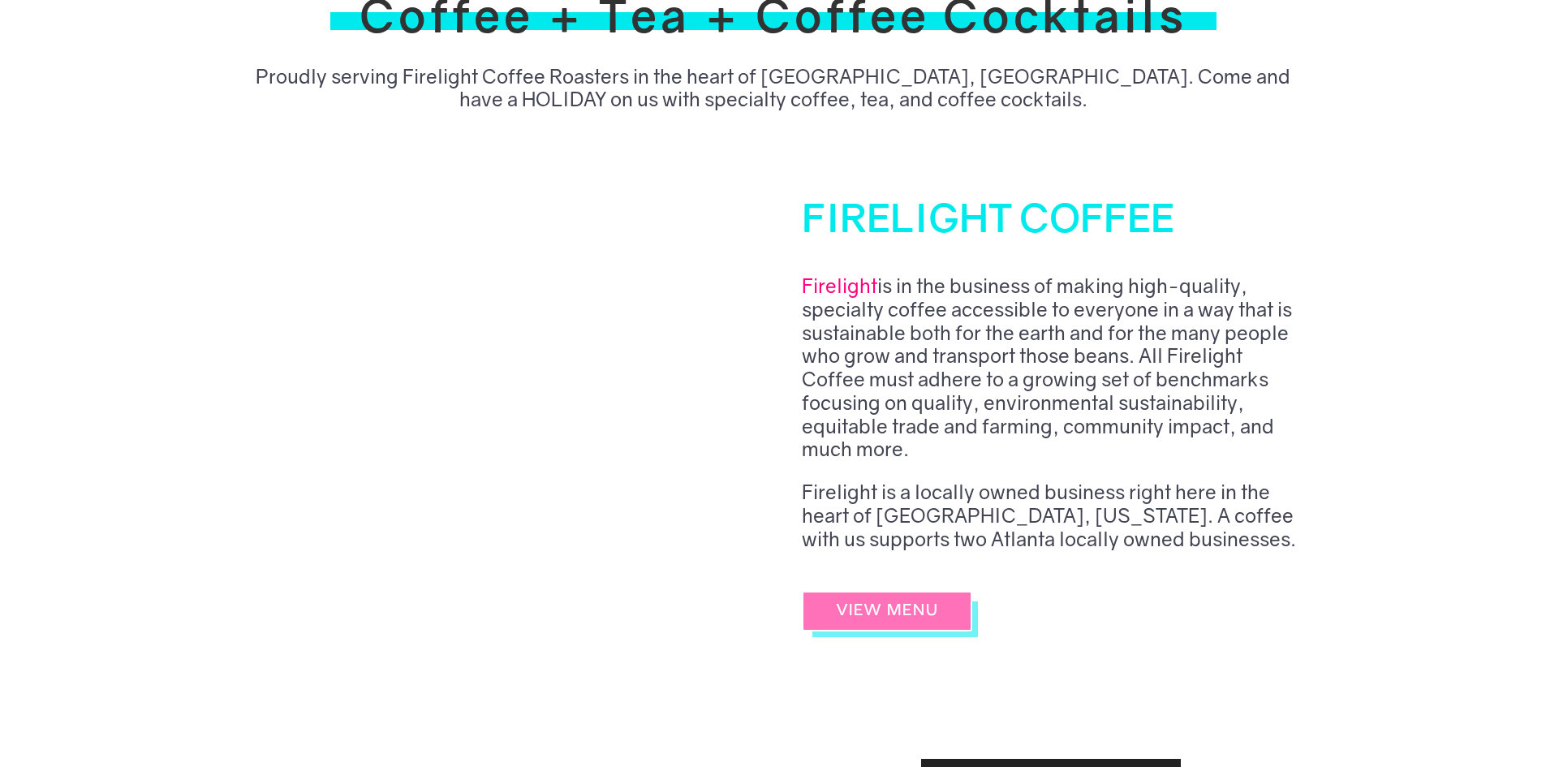
scroll to position [649, 0]
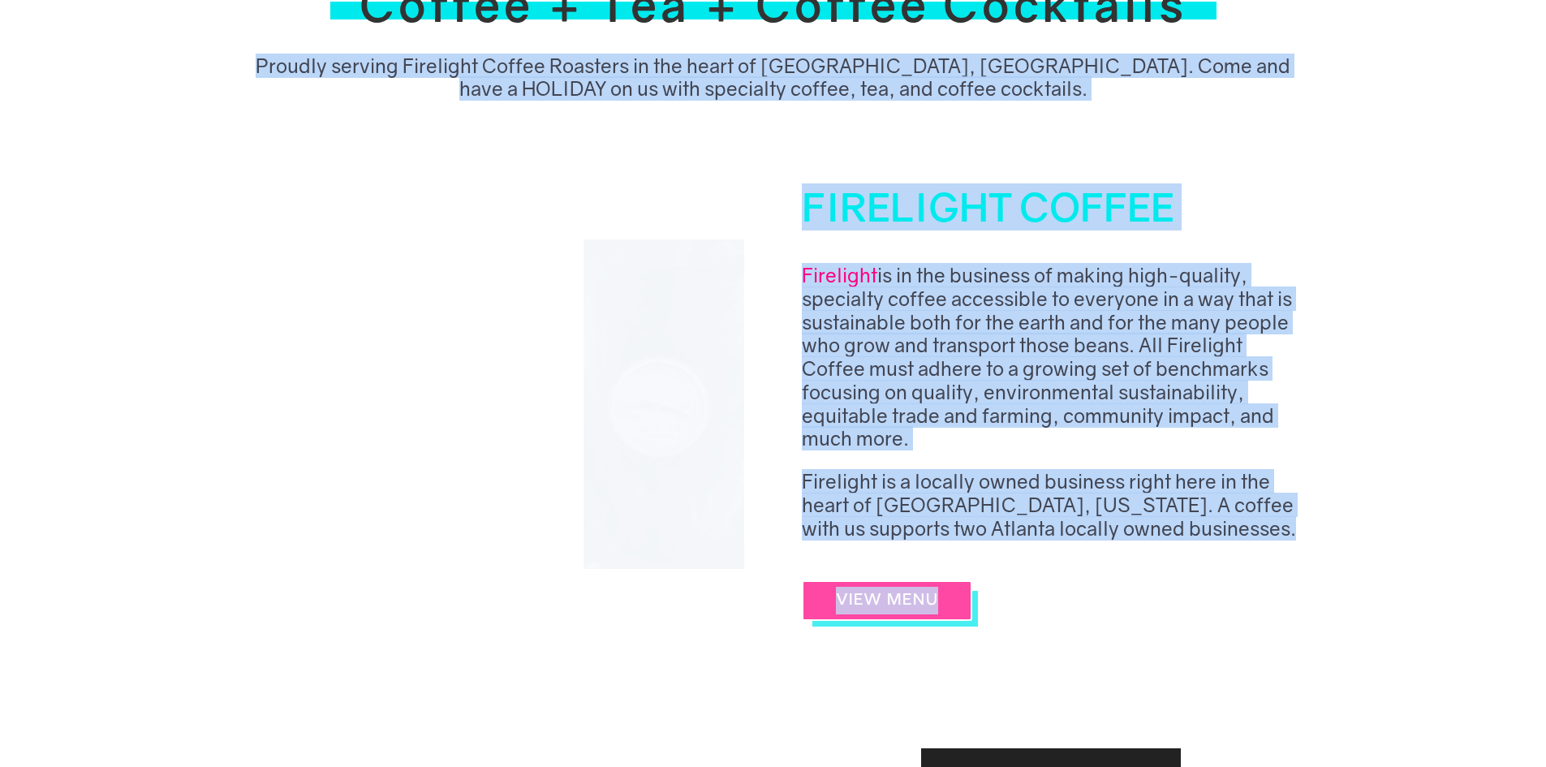
drag, startPoint x: 166, startPoint y: 72, endPoint x: 1010, endPoint y: 626, distance: 1009.7
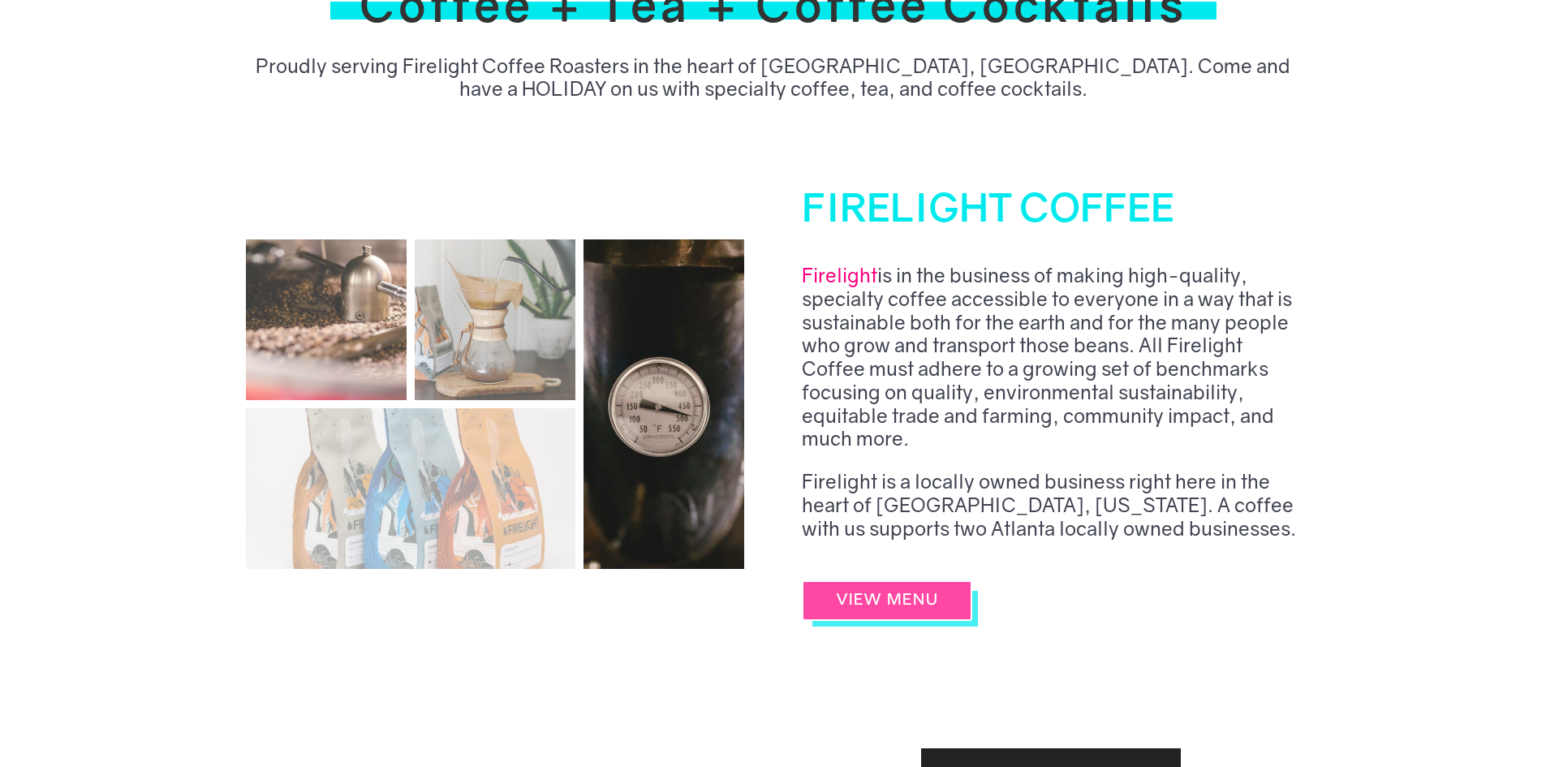
click at [1224, 643] on div "FIRELIGHT COFFEE Firelight is in the business of making high-quality, specialty…" at bounding box center [773, 403] width 1055 height 485
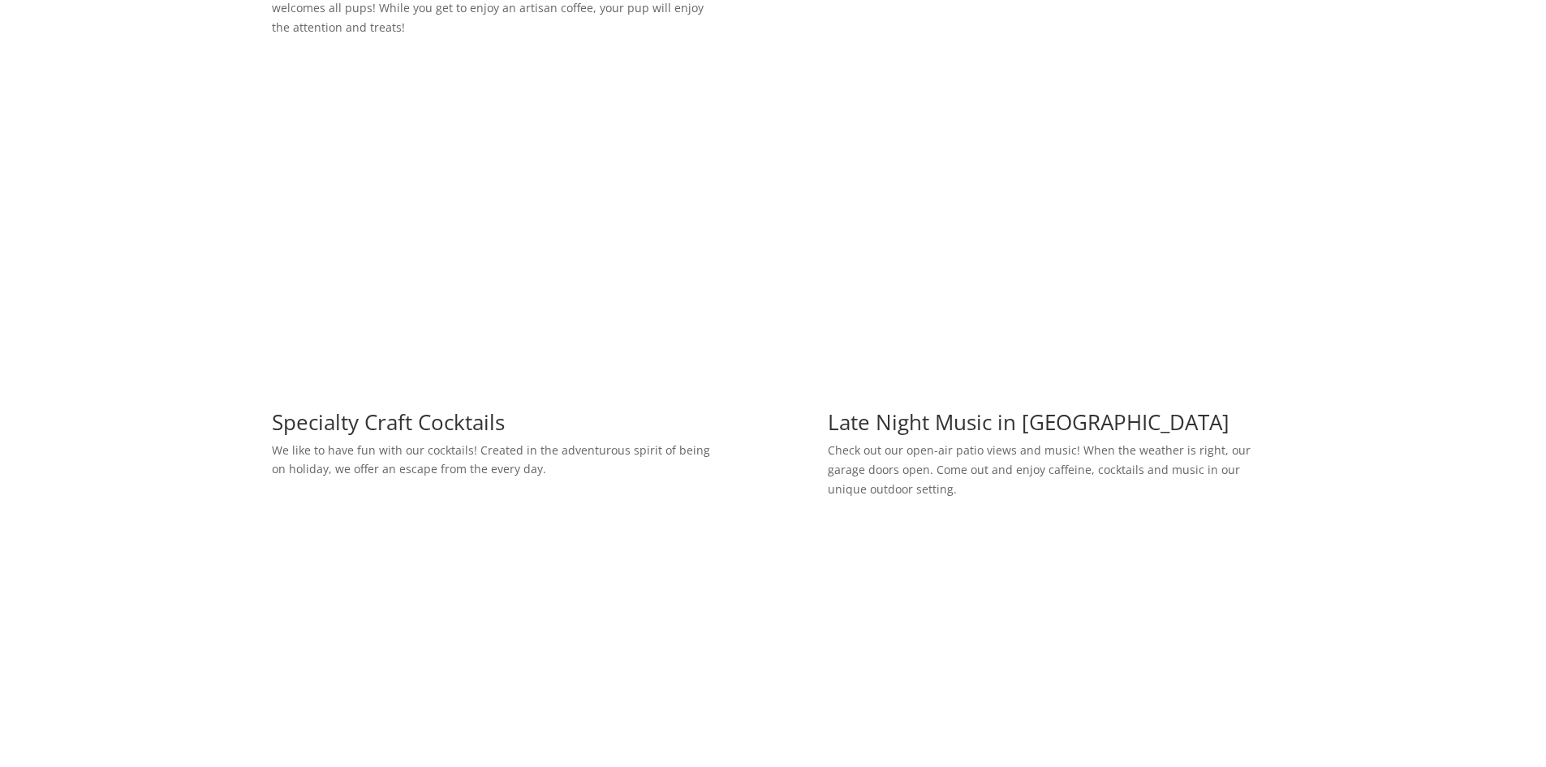
scroll to position [3245, 0]
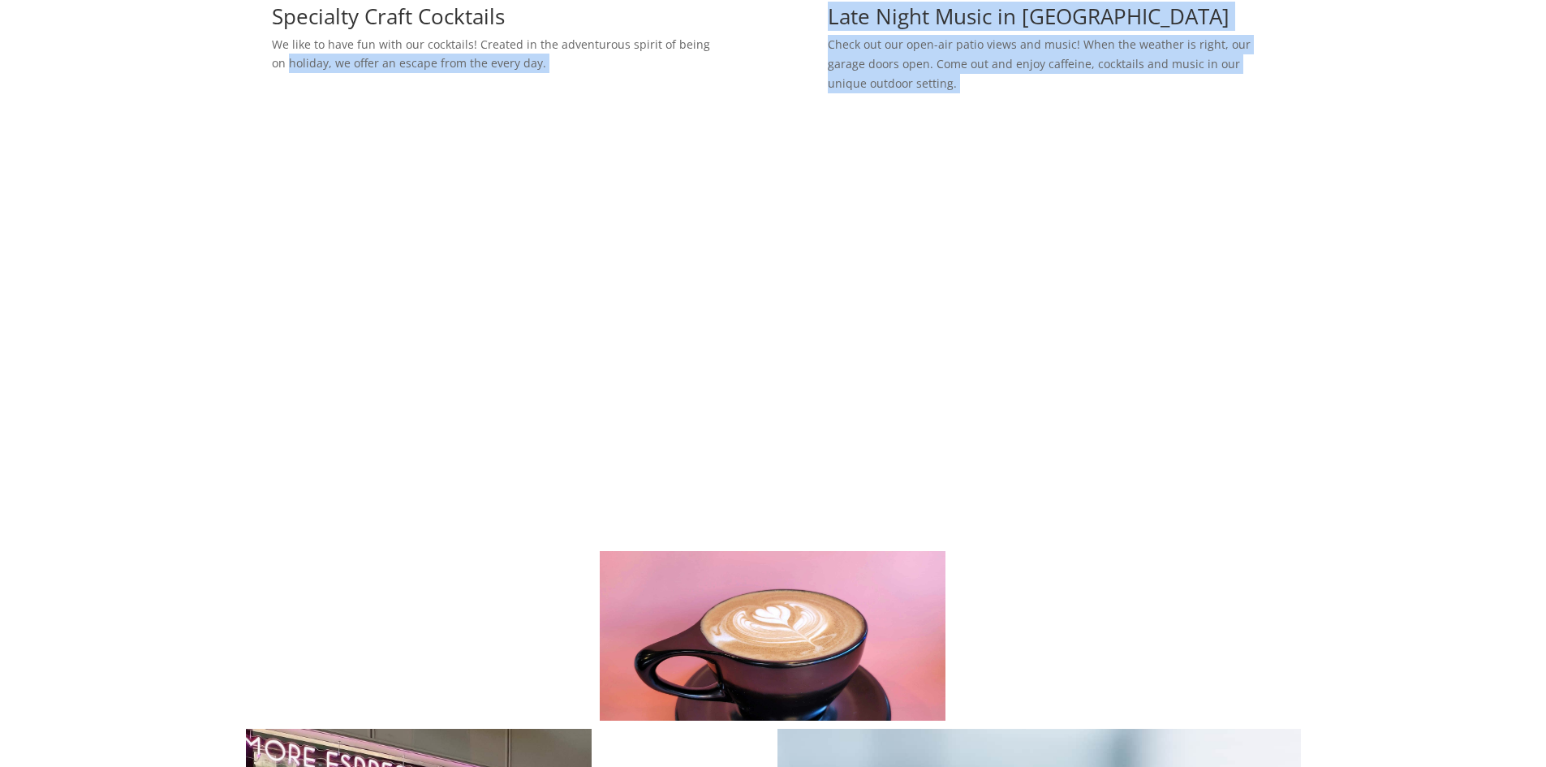
drag, startPoint x: 276, startPoint y: 118, endPoint x: 1179, endPoint y: 386, distance: 941.9
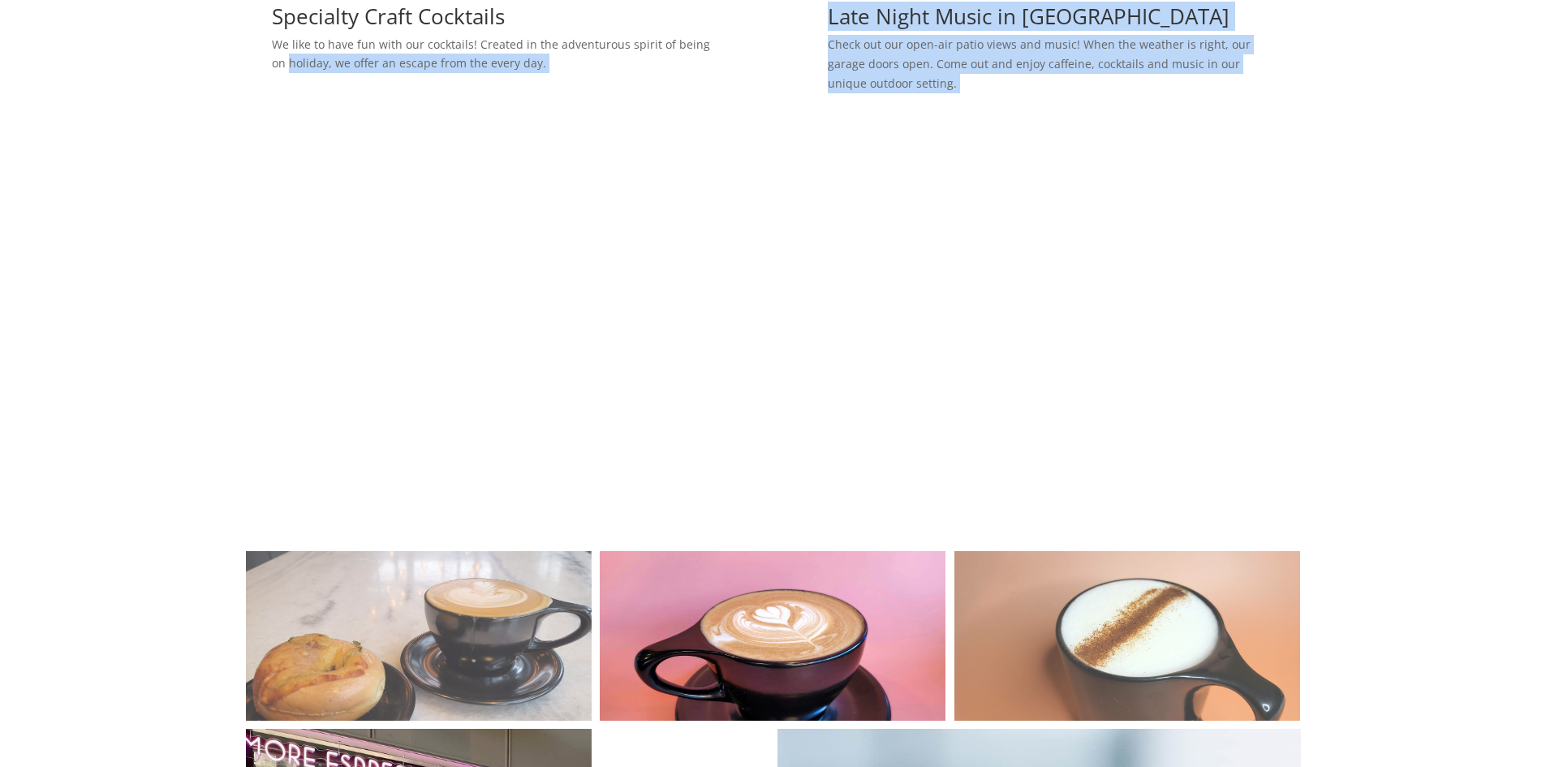
click at [1179, 386] on div "Coffee + Tea + Coffee Cocktails Proudly serving Firelight Coffee Roasters in th…" at bounding box center [773, 430] width 1546 height 7189
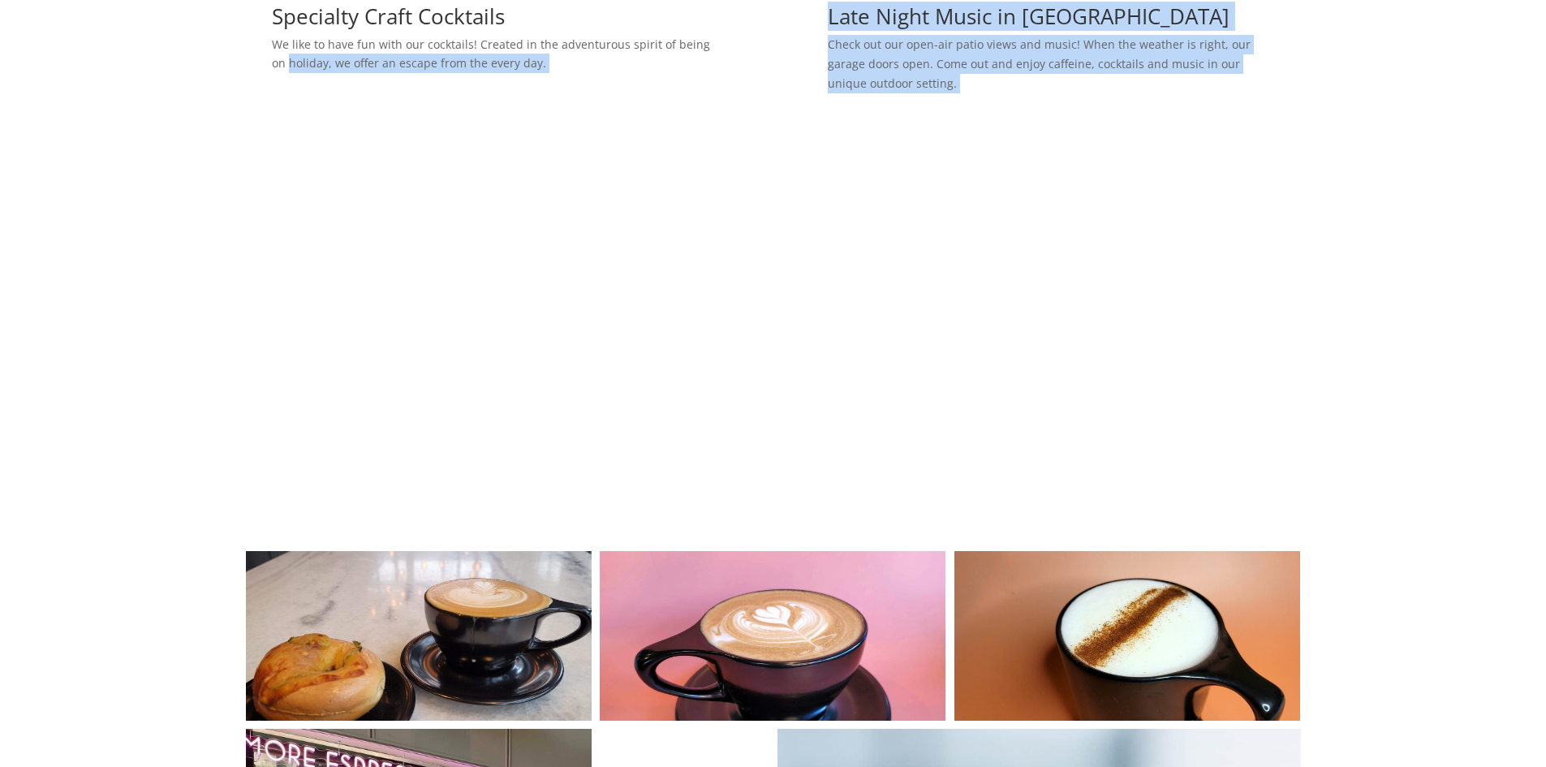
click at [1287, 315] on link at bounding box center [773, 370] width 1055 height 346
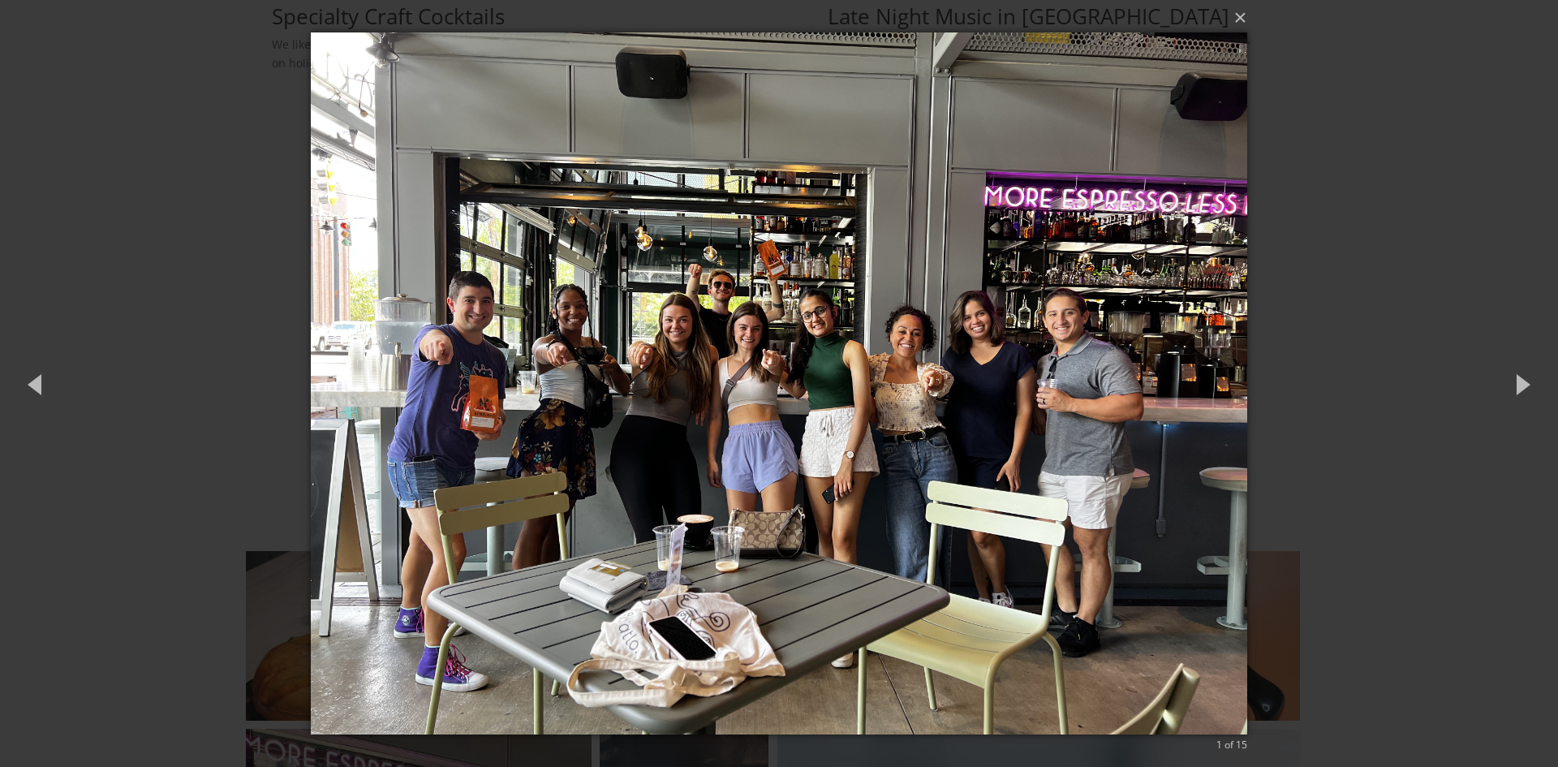
click at [1545, 91] on div "× 1 of 15 Loading..." at bounding box center [779, 383] width 1558 height 767
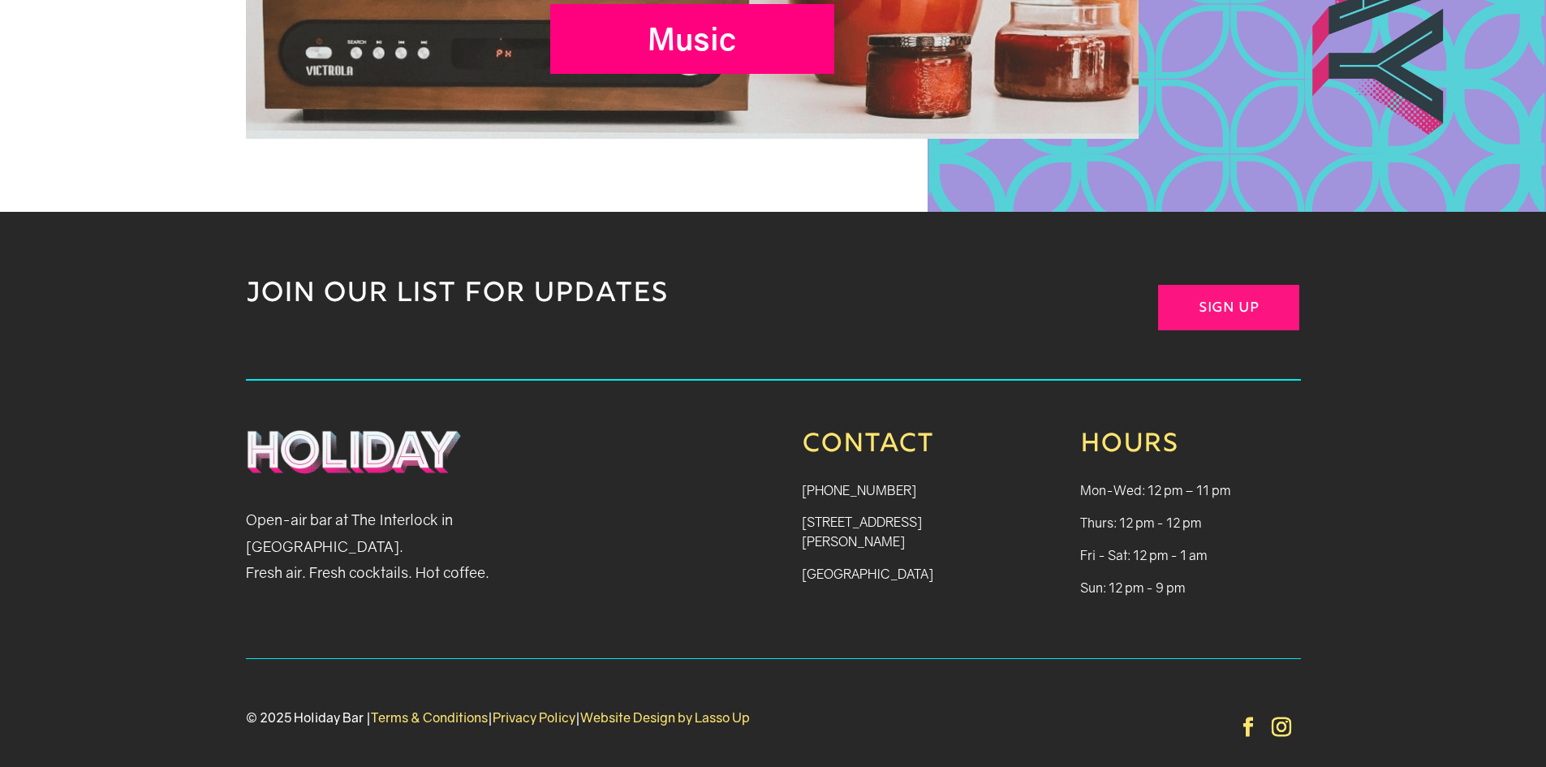
scroll to position [7074, 0]
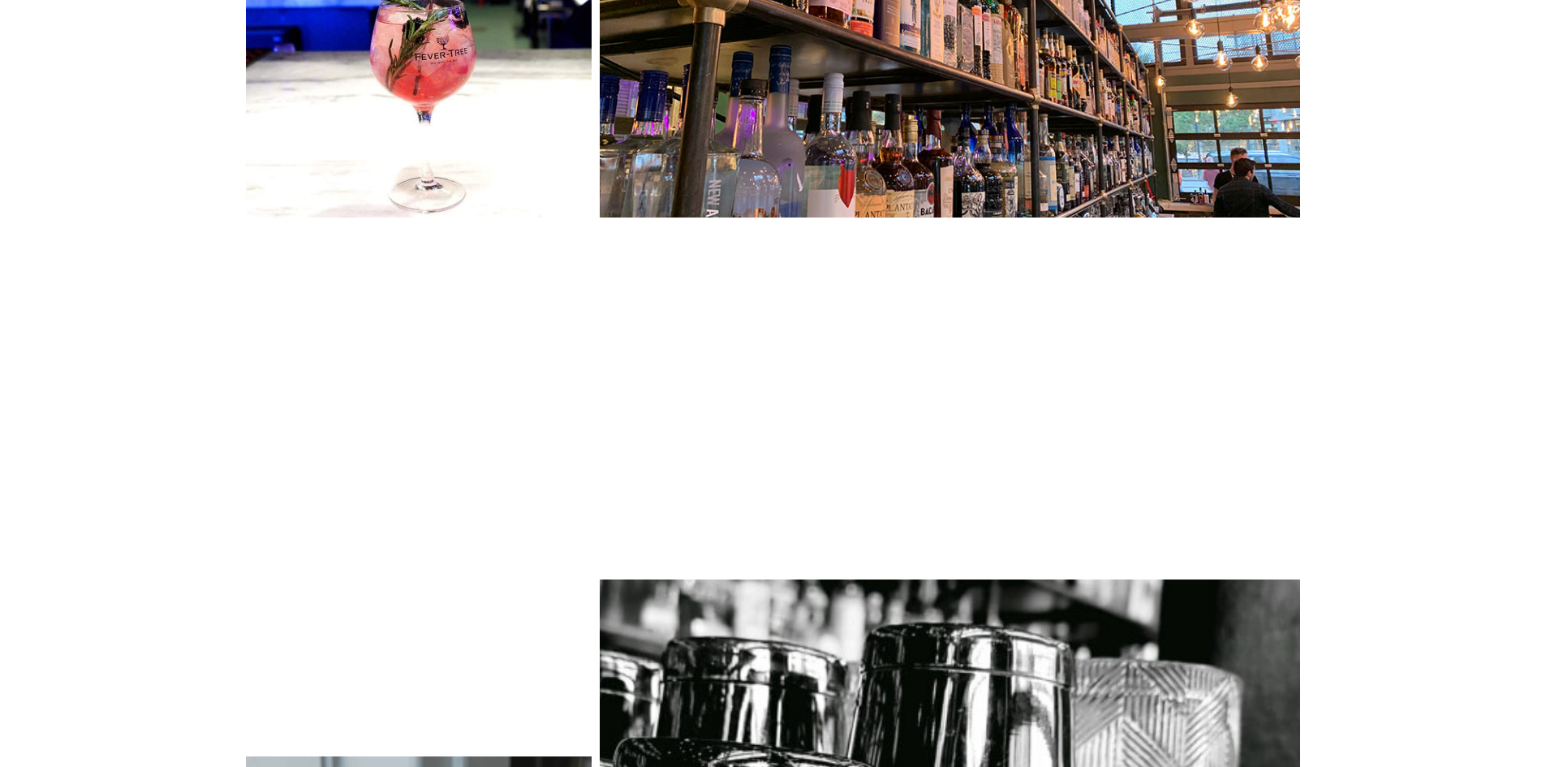
scroll to position [1055, 0]
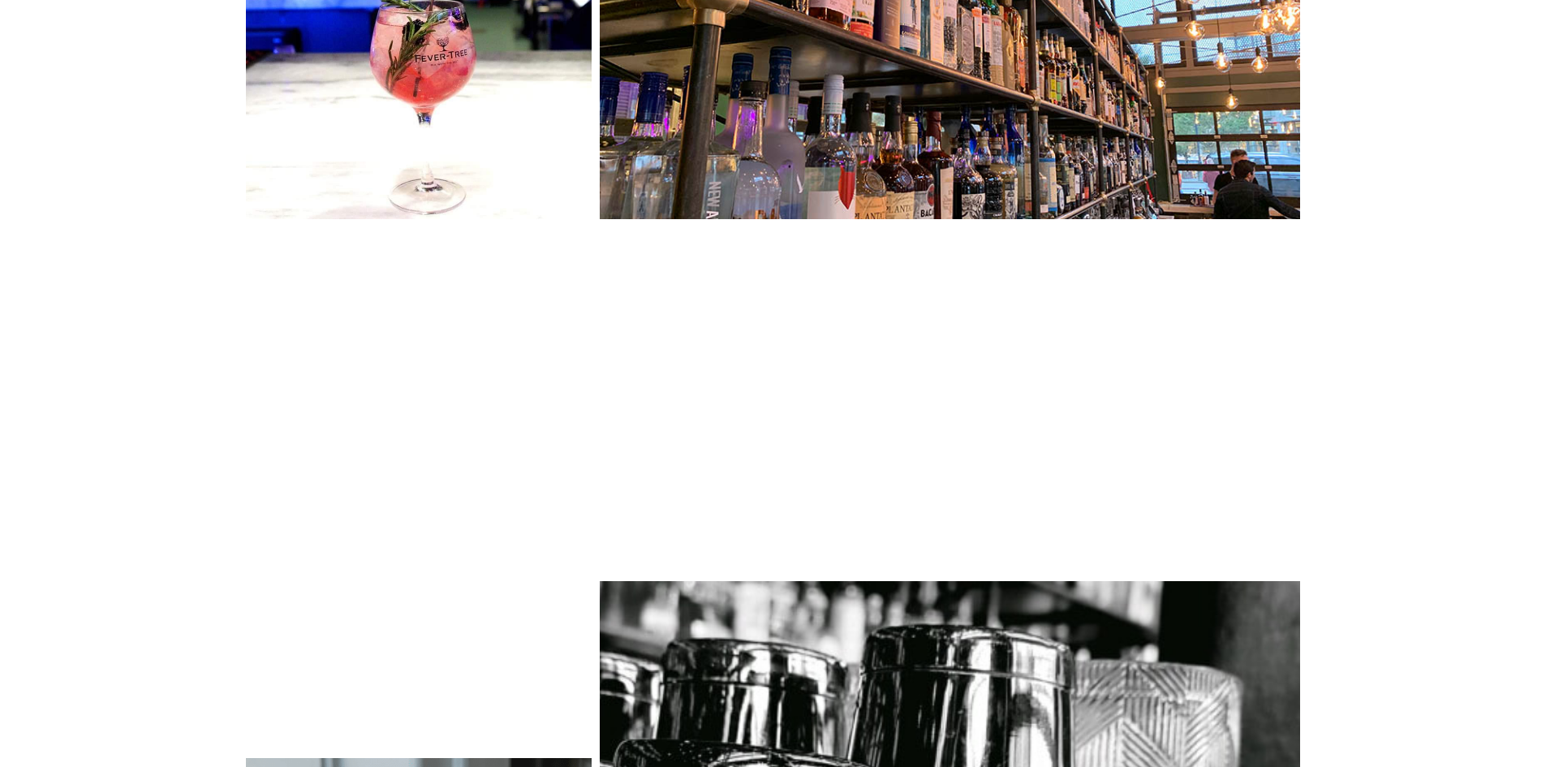
drag, startPoint x: 88, startPoint y: 186, endPoint x: 1334, endPoint y: 579, distance: 1306.1
click at [1334, 579] on div at bounding box center [773, 715] width 1546 height 1842
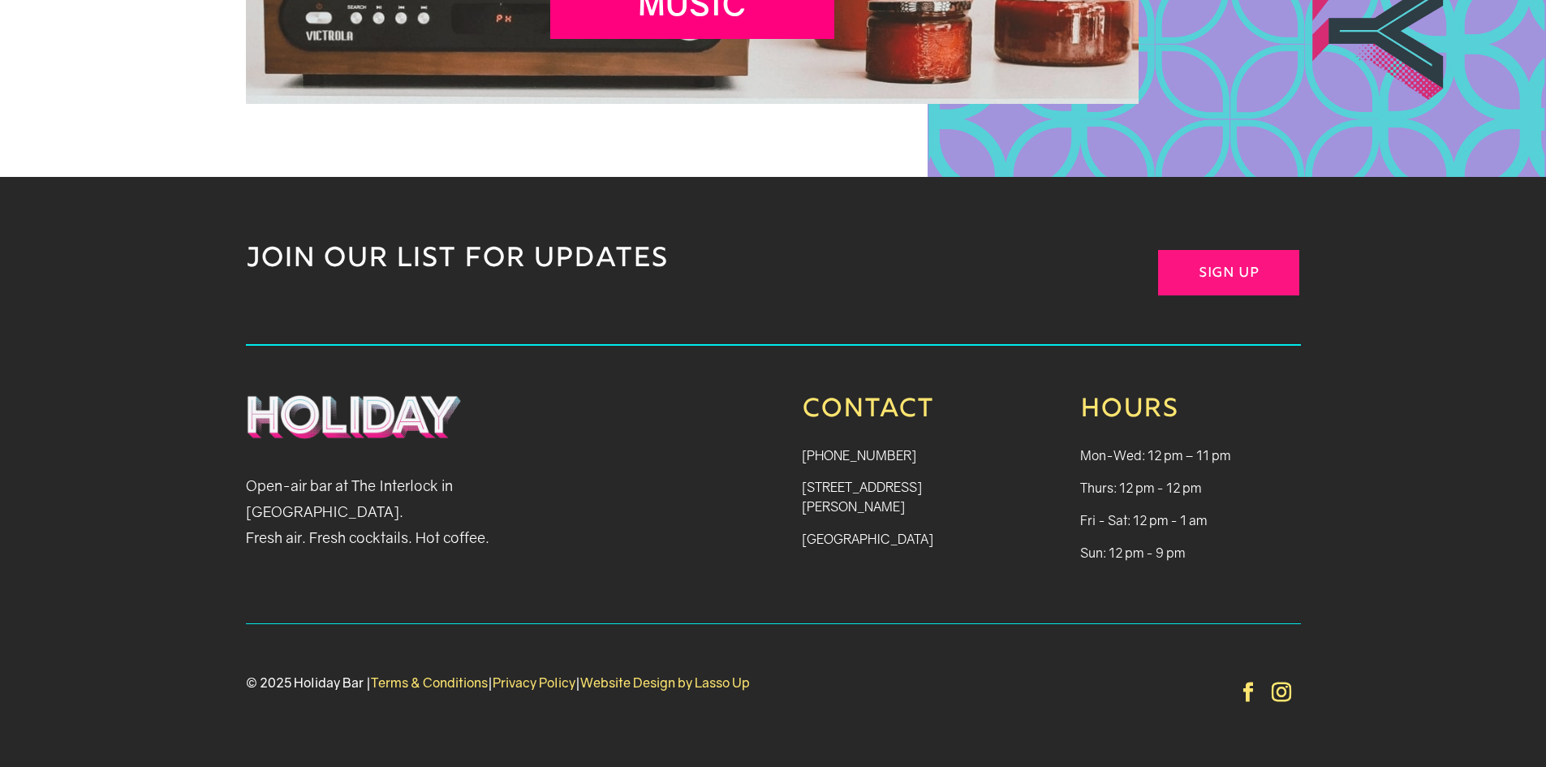
scroll to position [2851, 0]
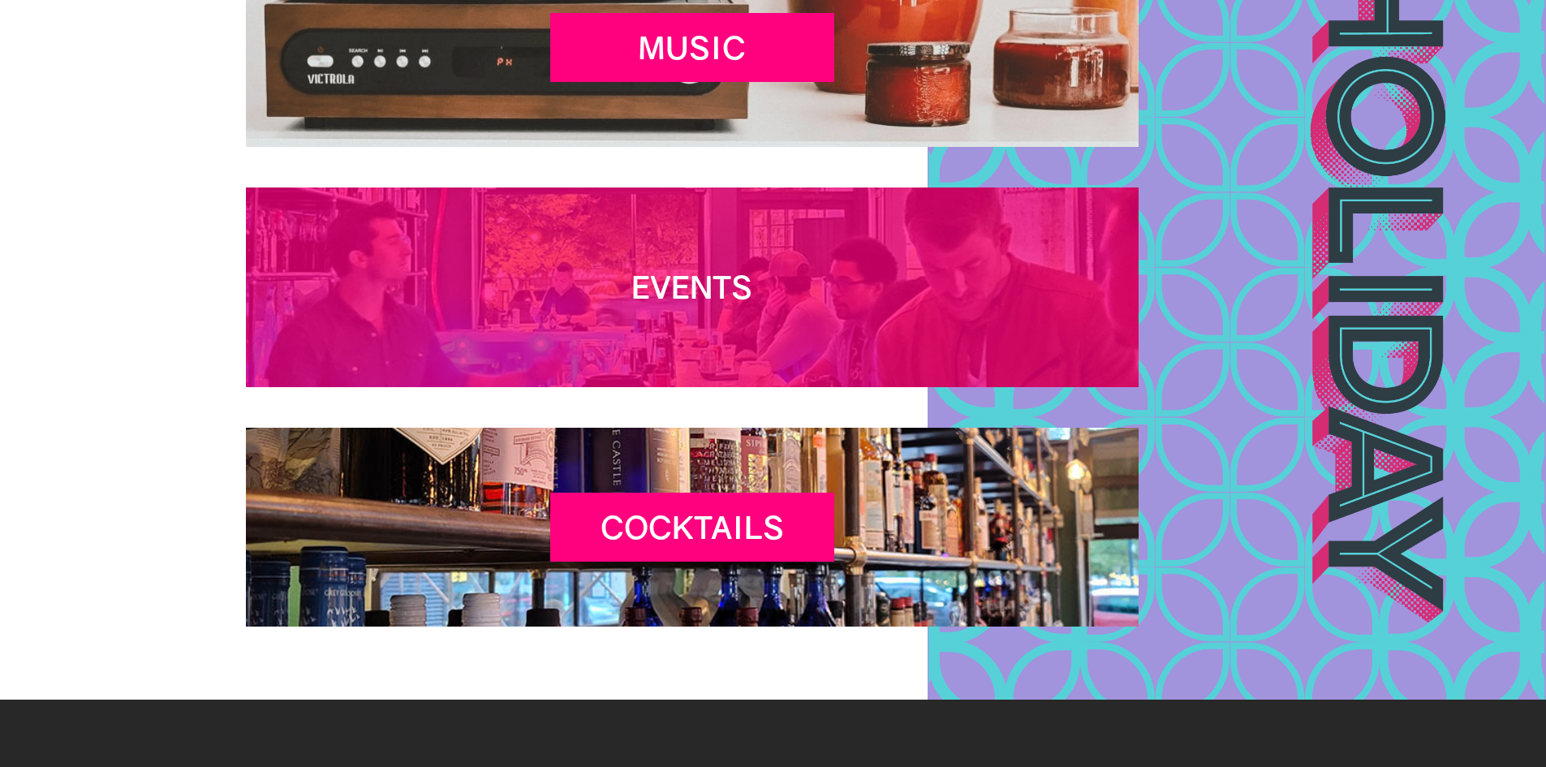
scroll to position [3651, 0]
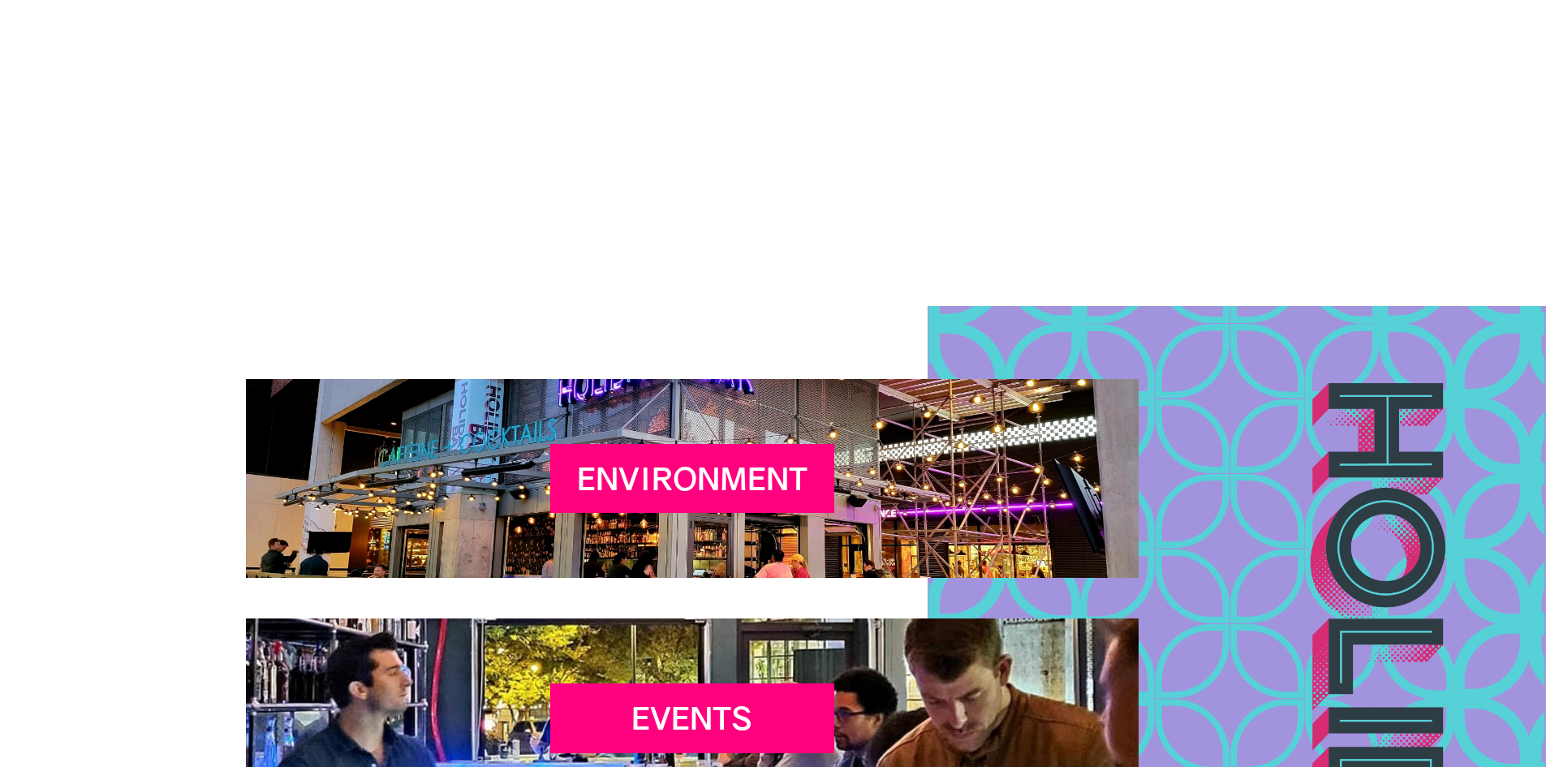
scroll to position [1776, 0]
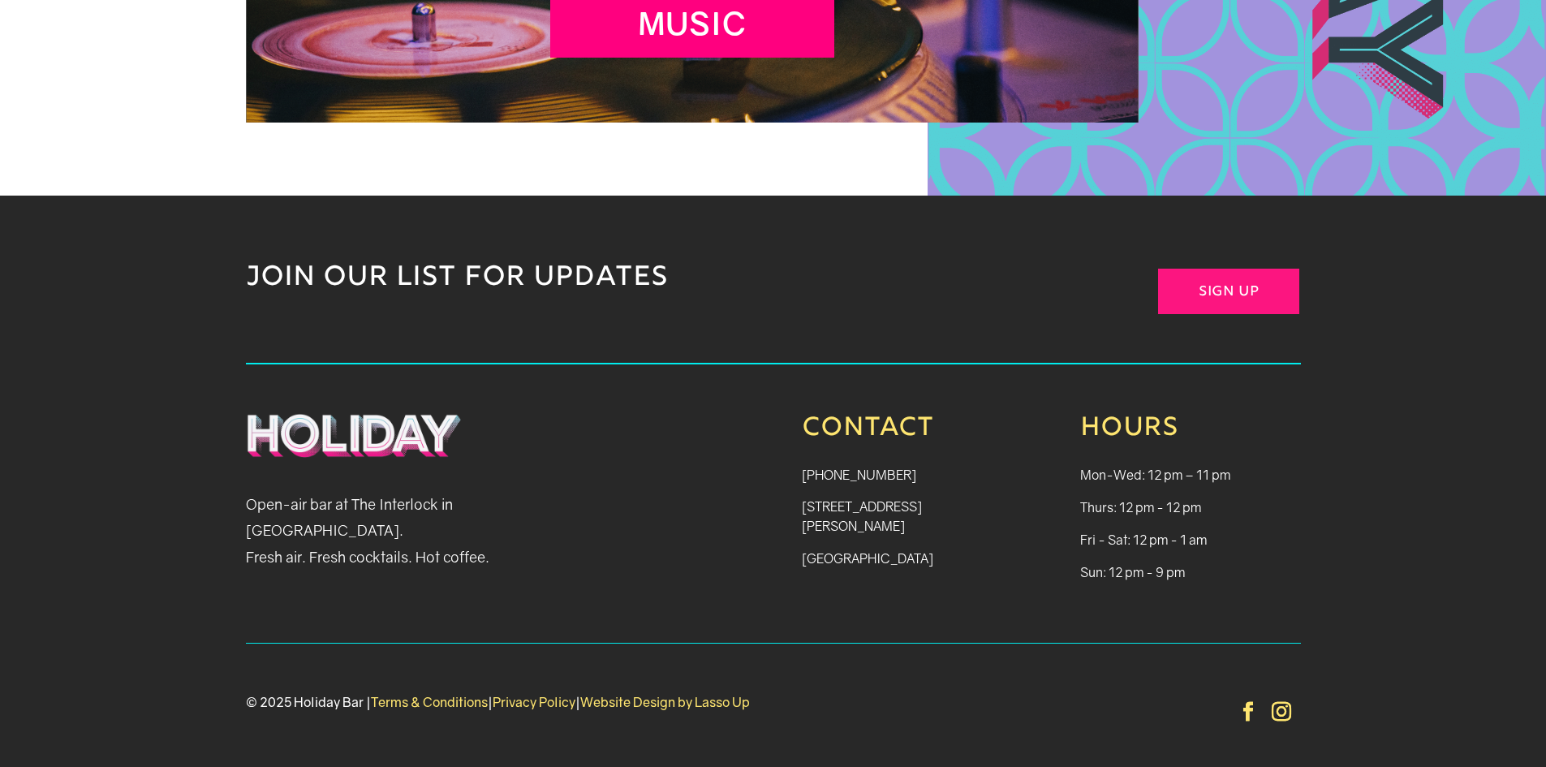
scroll to position [7465, 0]
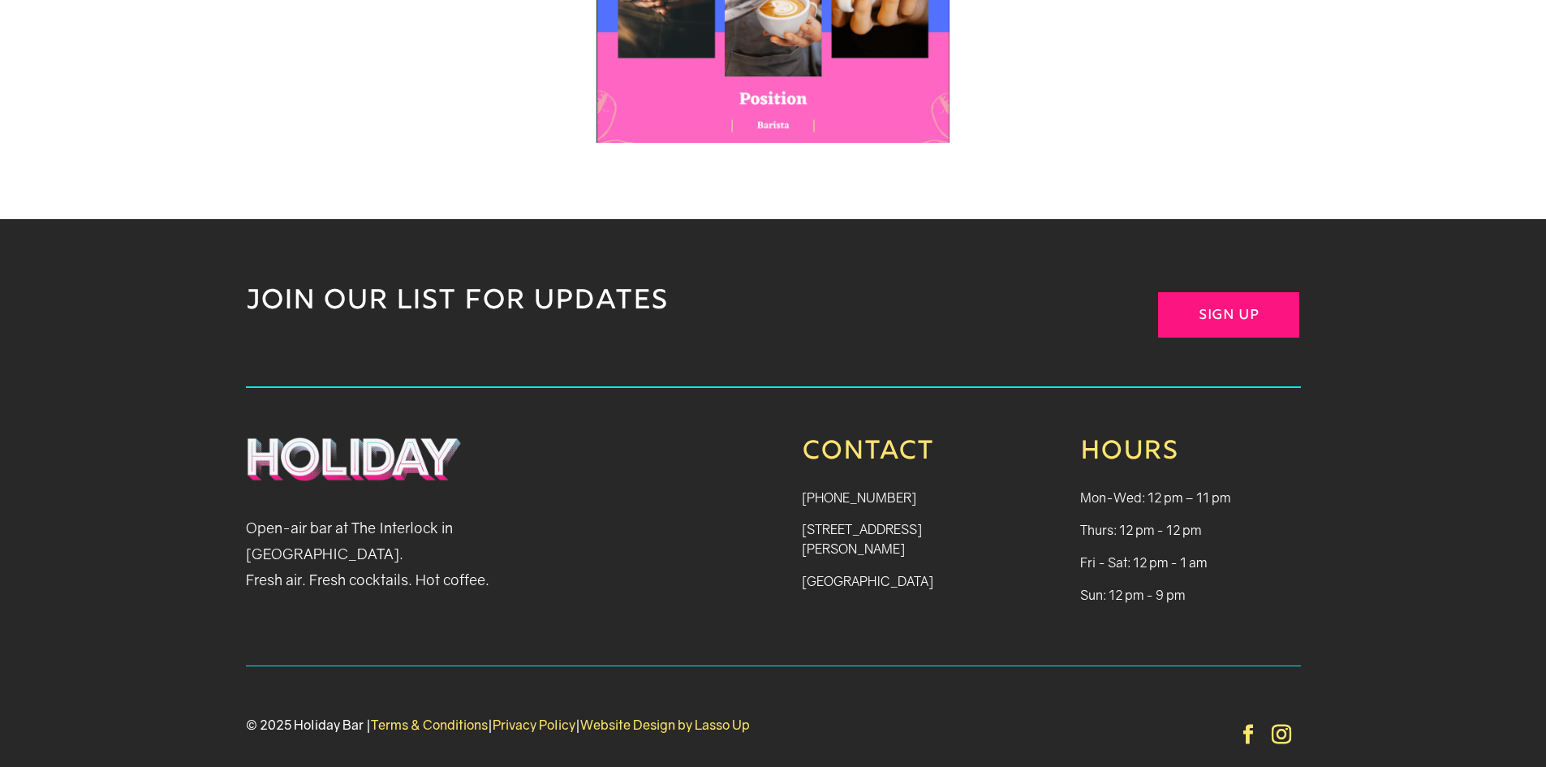
scroll to position [1688, 0]
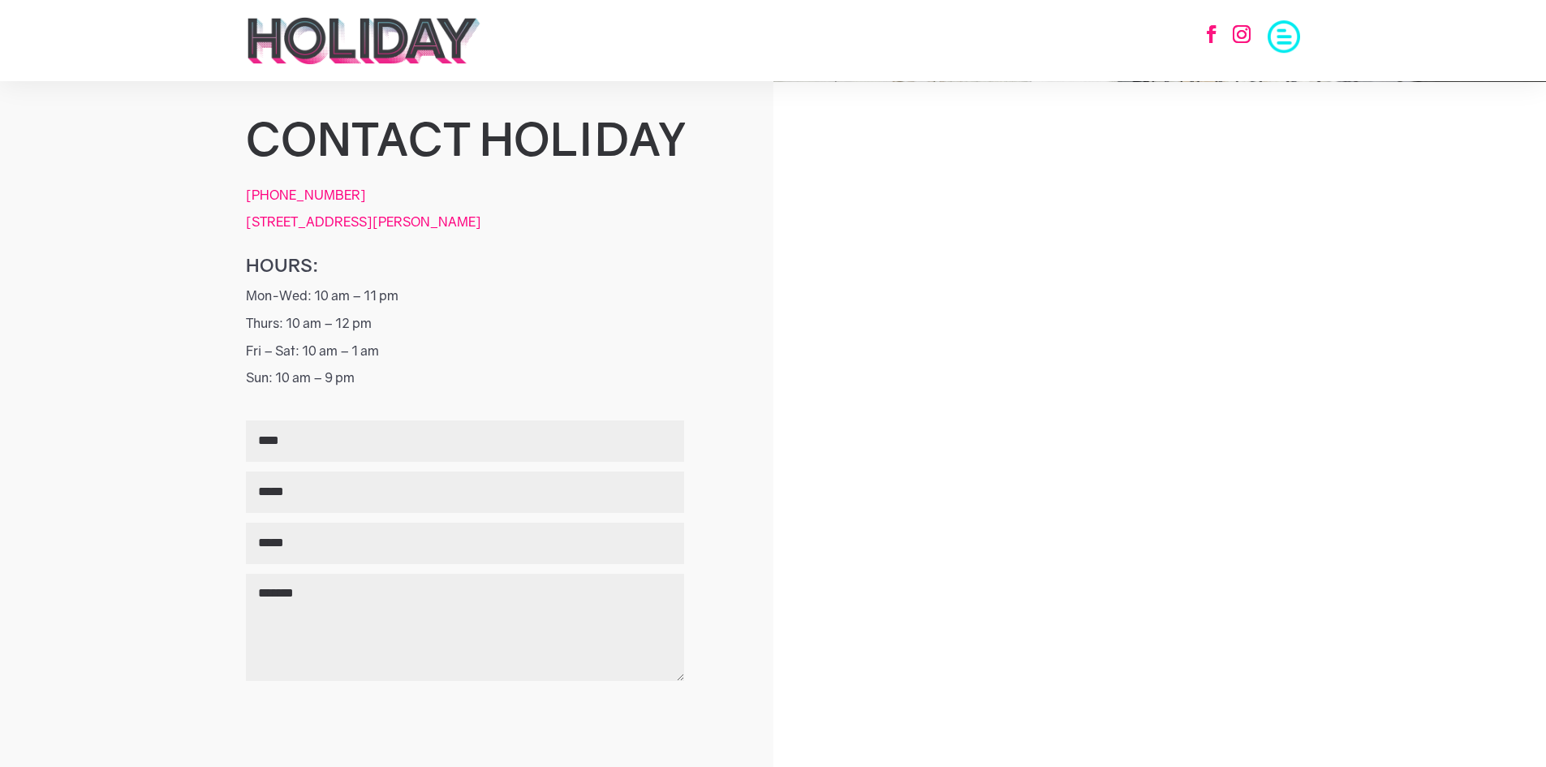
click at [1105, 81] on div at bounding box center [1159, 81] width 773 height 0
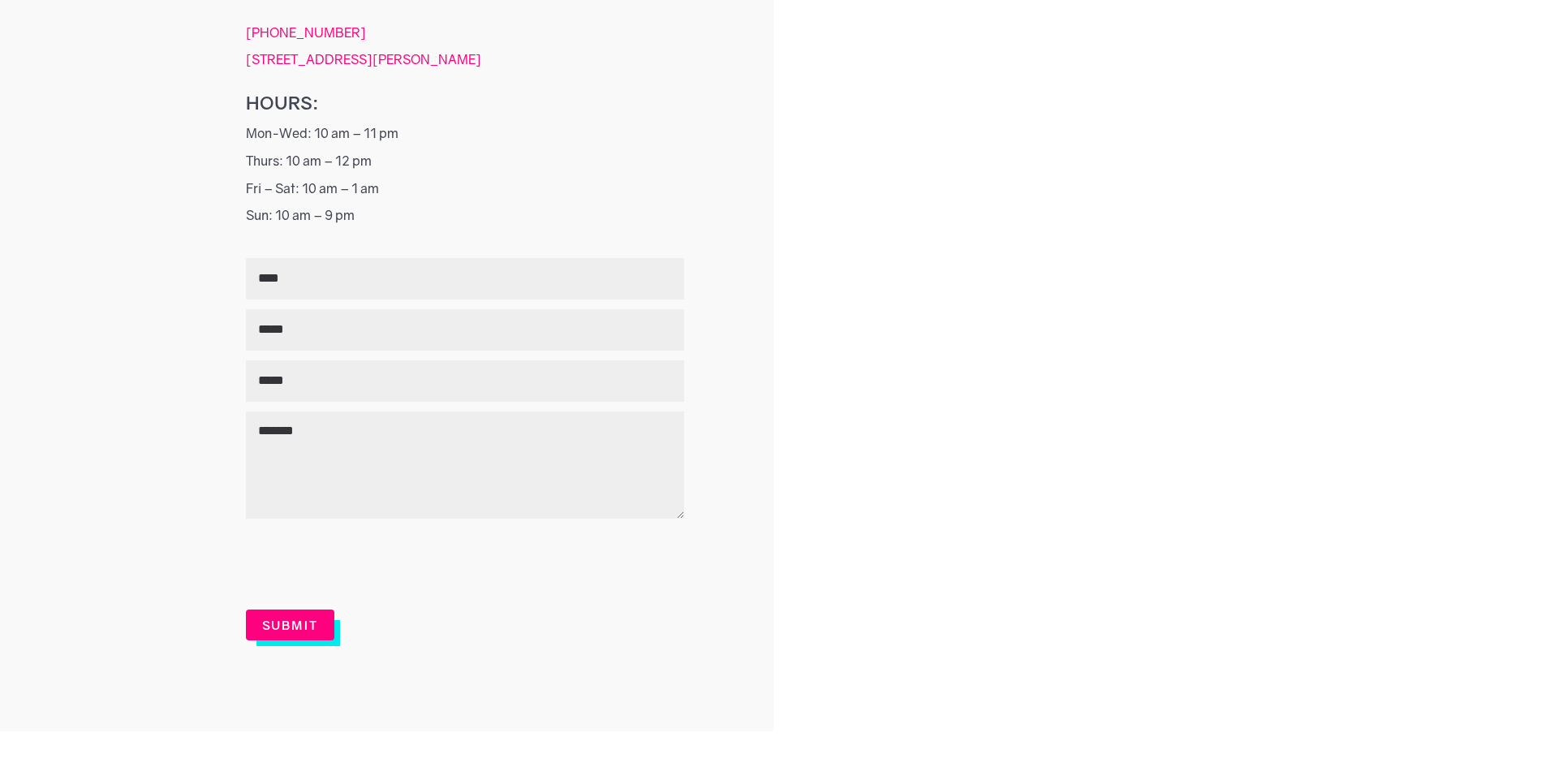
scroll to position [185, 0]
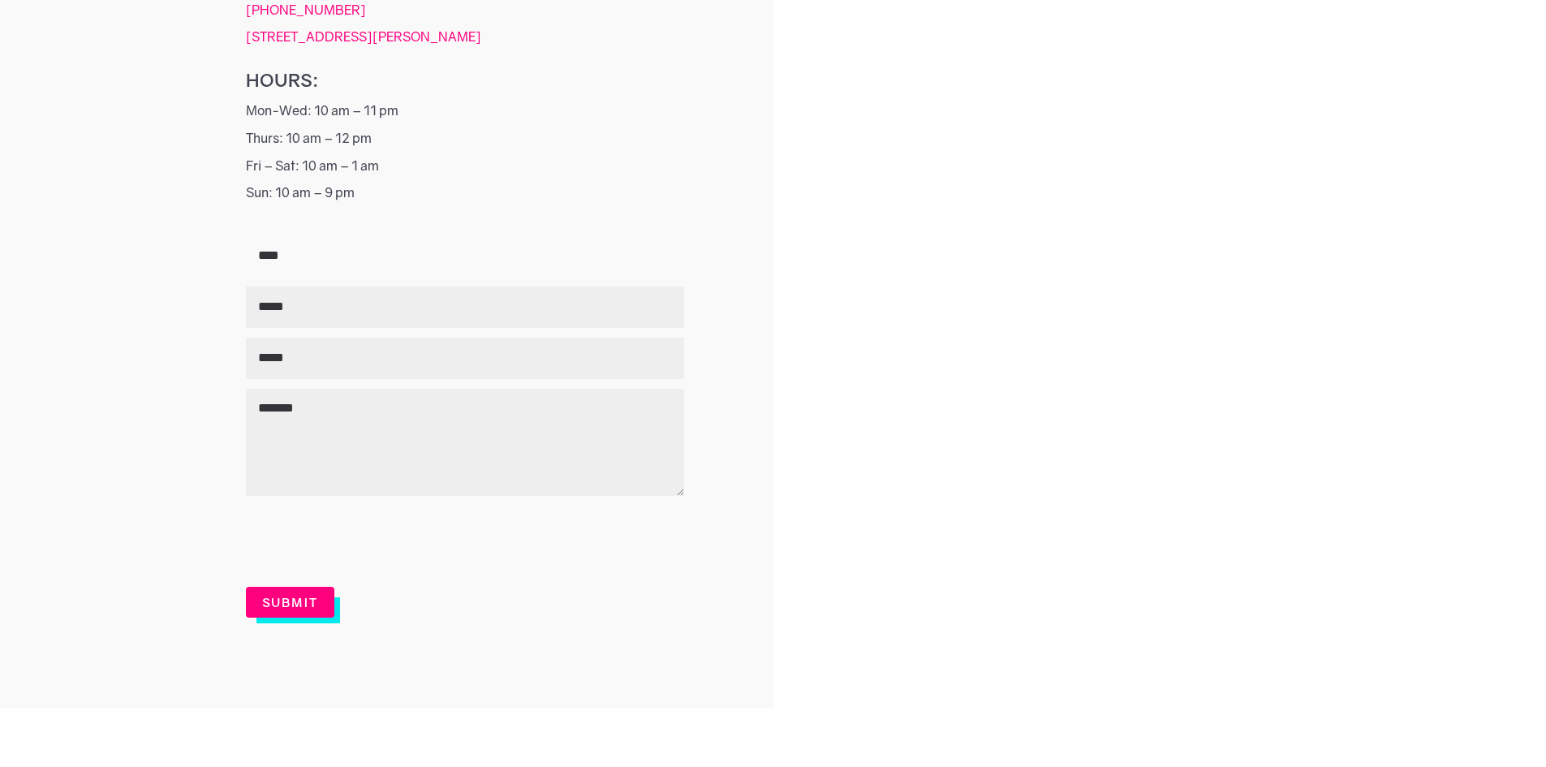
click at [385, 256] on input "Name *" at bounding box center [465, 255] width 438 height 41
click at [381, 253] on input "****" at bounding box center [465, 255] width 438 height 41
type input "*********"
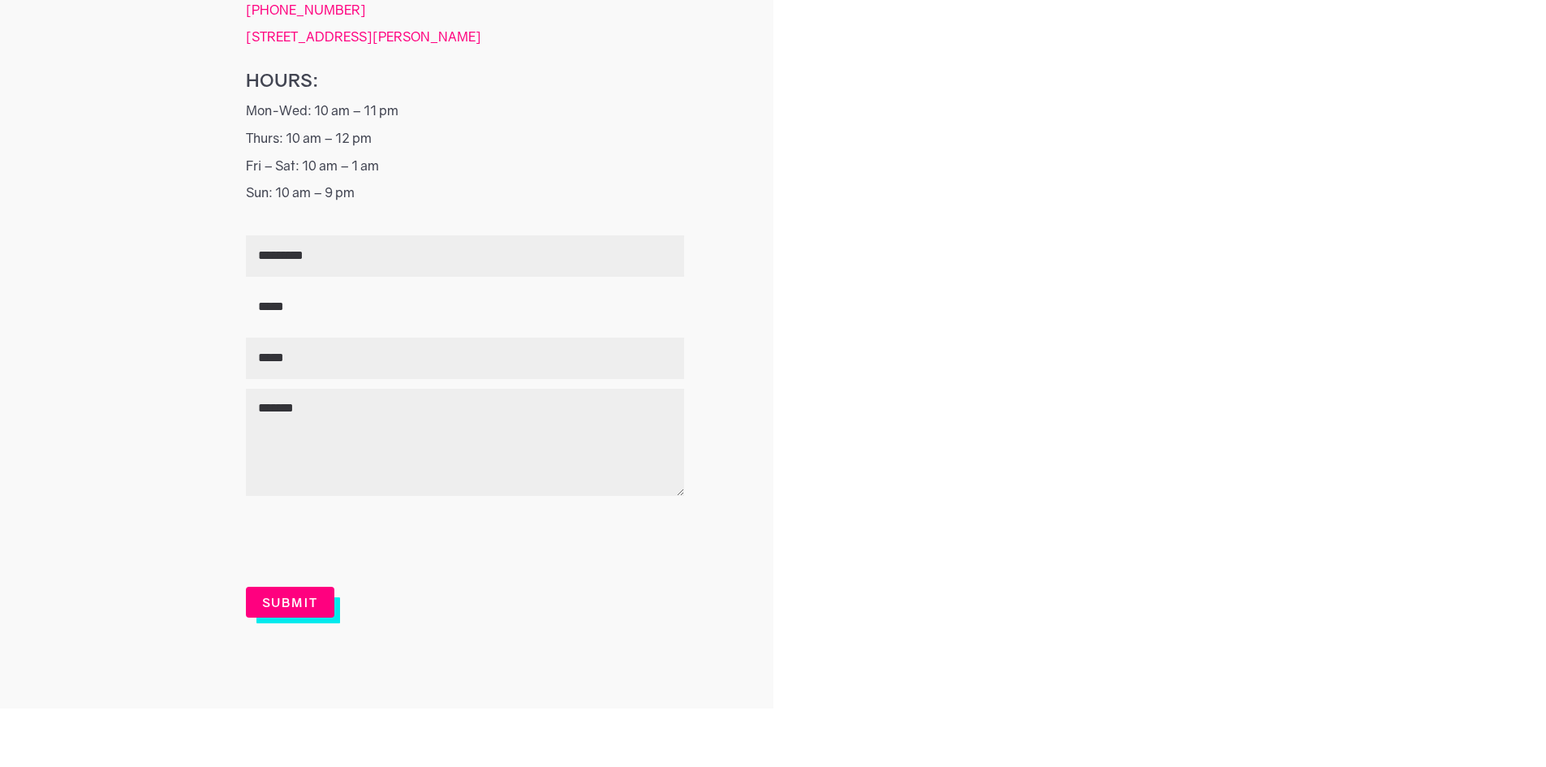
click at [359, 306] on input "Email *" at bounding box center [465, 306] width 438 height 41
paste input "**********"
type input "**********"
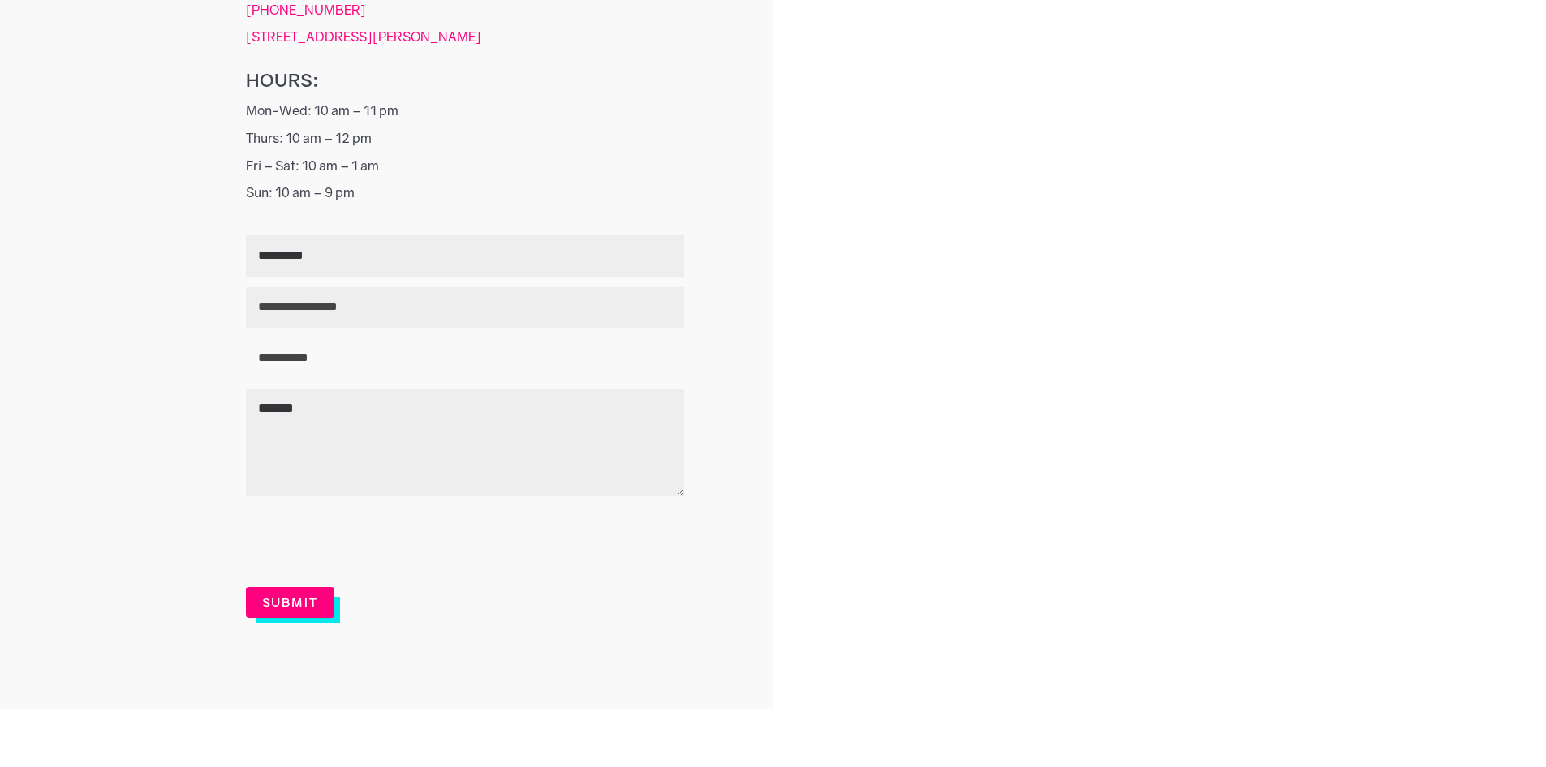
type input "**********"
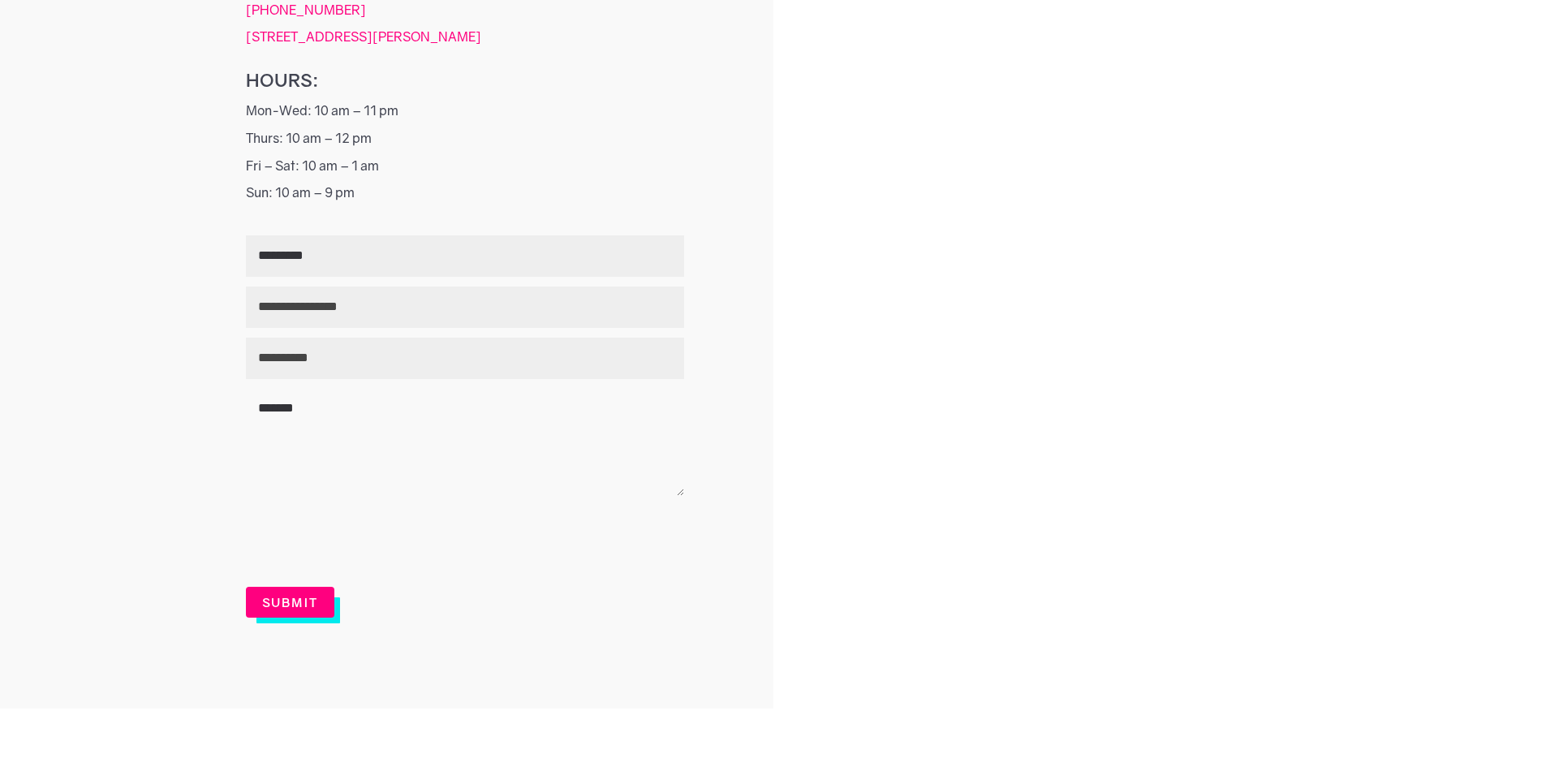
type textarea "*******"
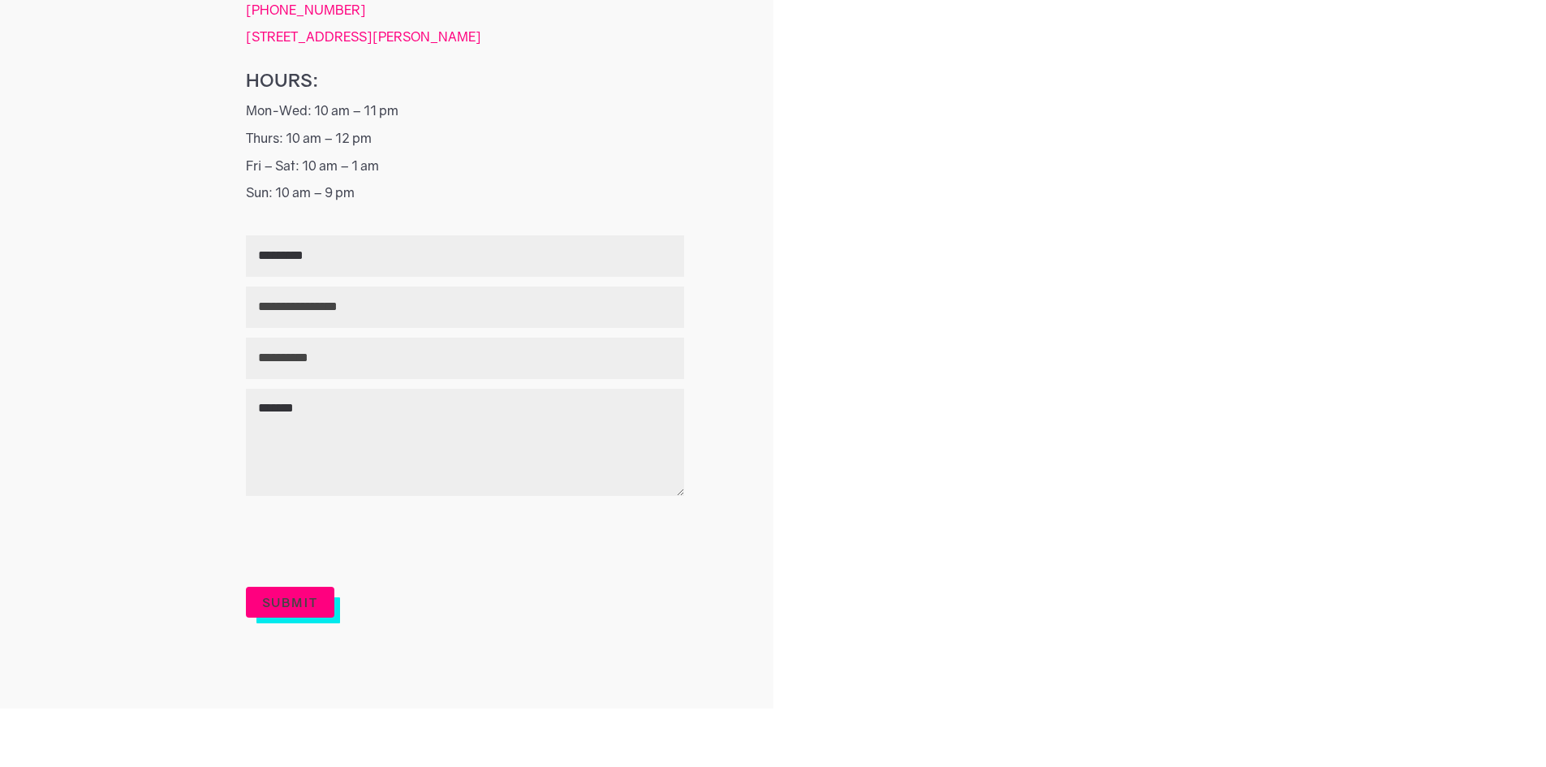
click at [317, 611] on button "Submit" at bounding box center [290, 602] width 89 height 31
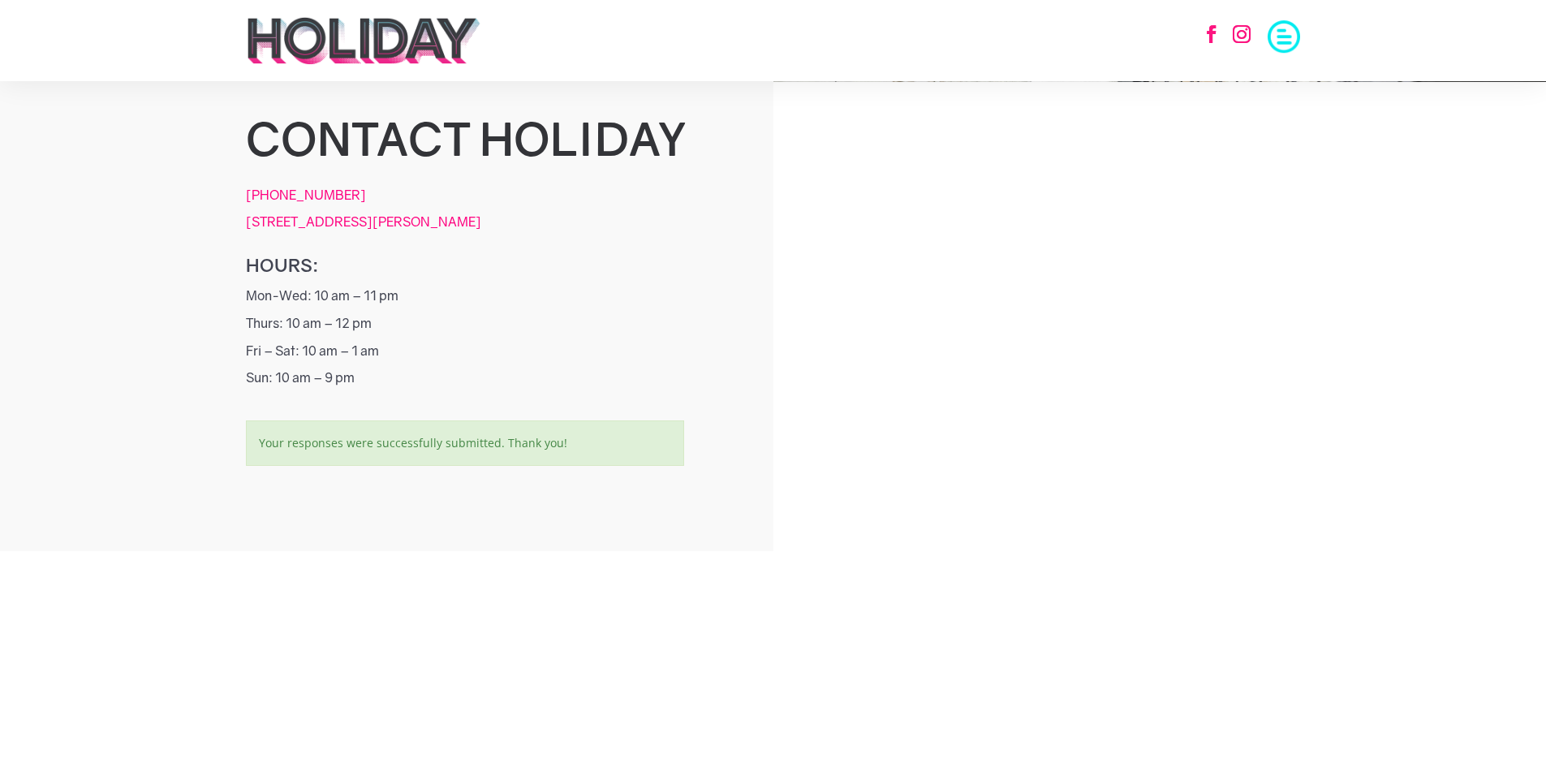
click at [420, 444] on div "Your responses were successfully submitted. Thank you!" at bounding box center [465, 442] width 438 height 45
